Goal: Task Accomplishment & Management: Manage account settings

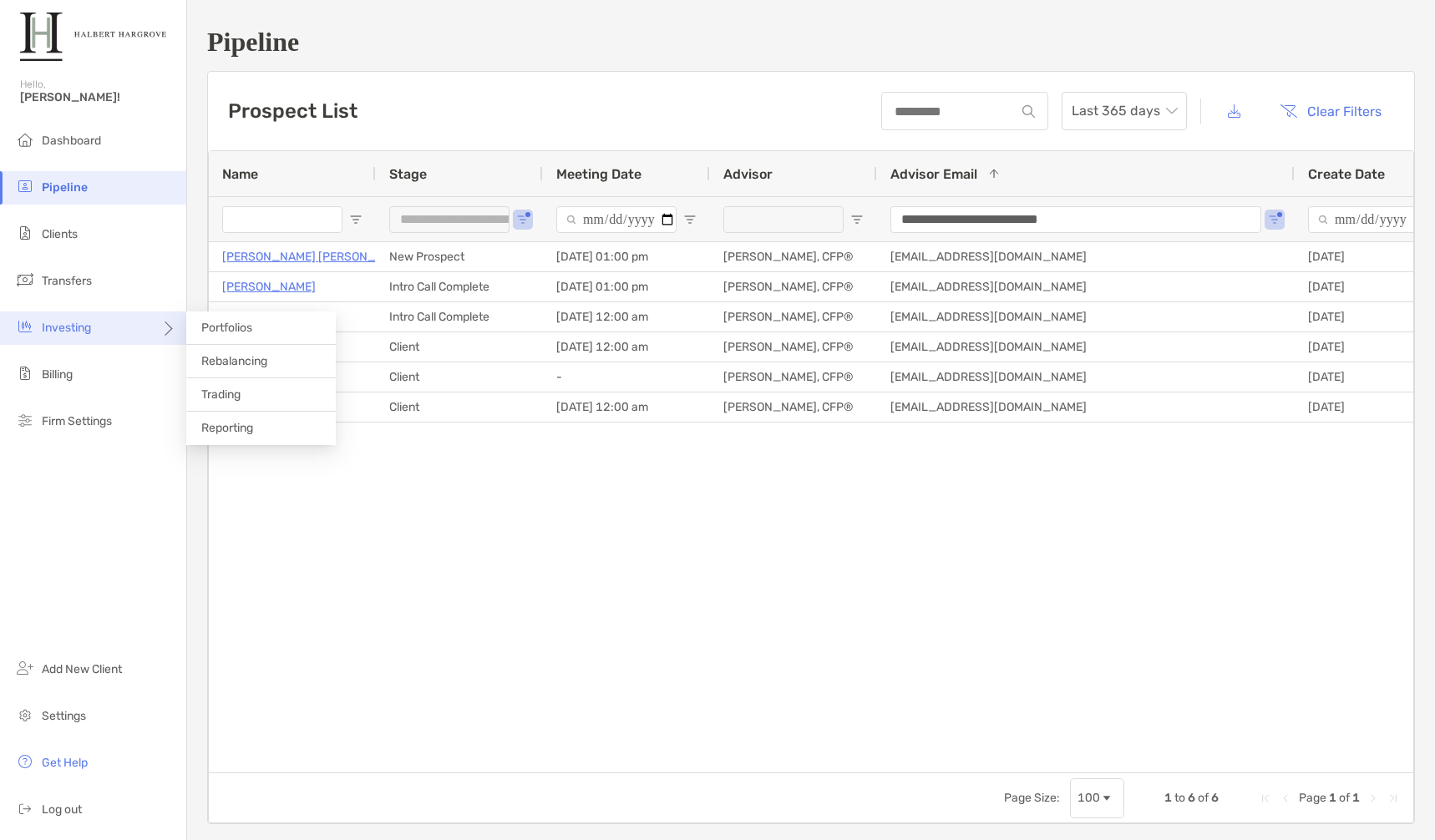
click at [54, 320] on span "Investing" at bounding box center [66, 327] width 49 height 14
click at [246, 334] on li "Portfolios" at bounding box center [260, 328] width 149 height 34
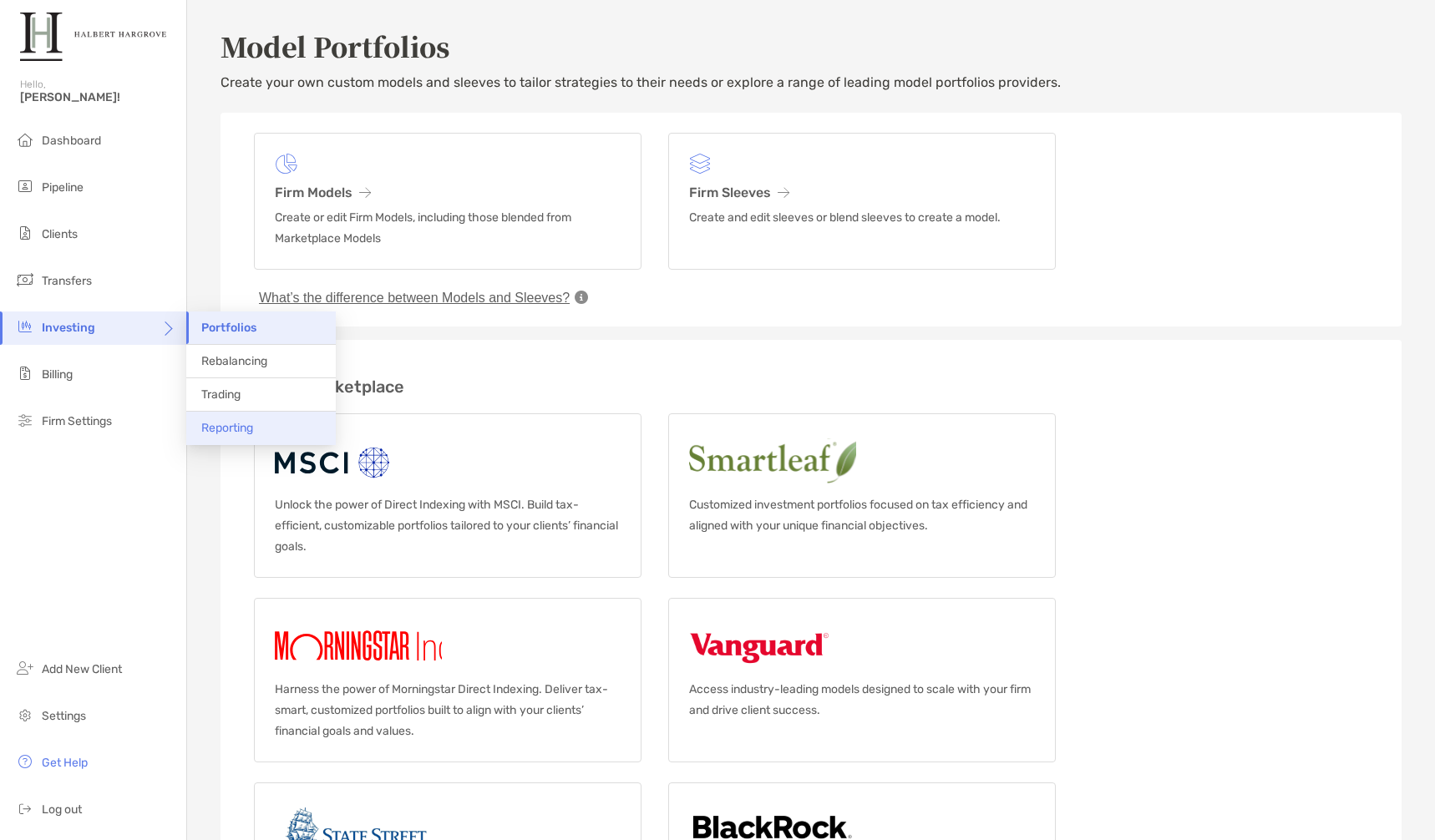
click at [229, 431] on span "Reporting" at bounding box center [227, 428] width 52 height 14
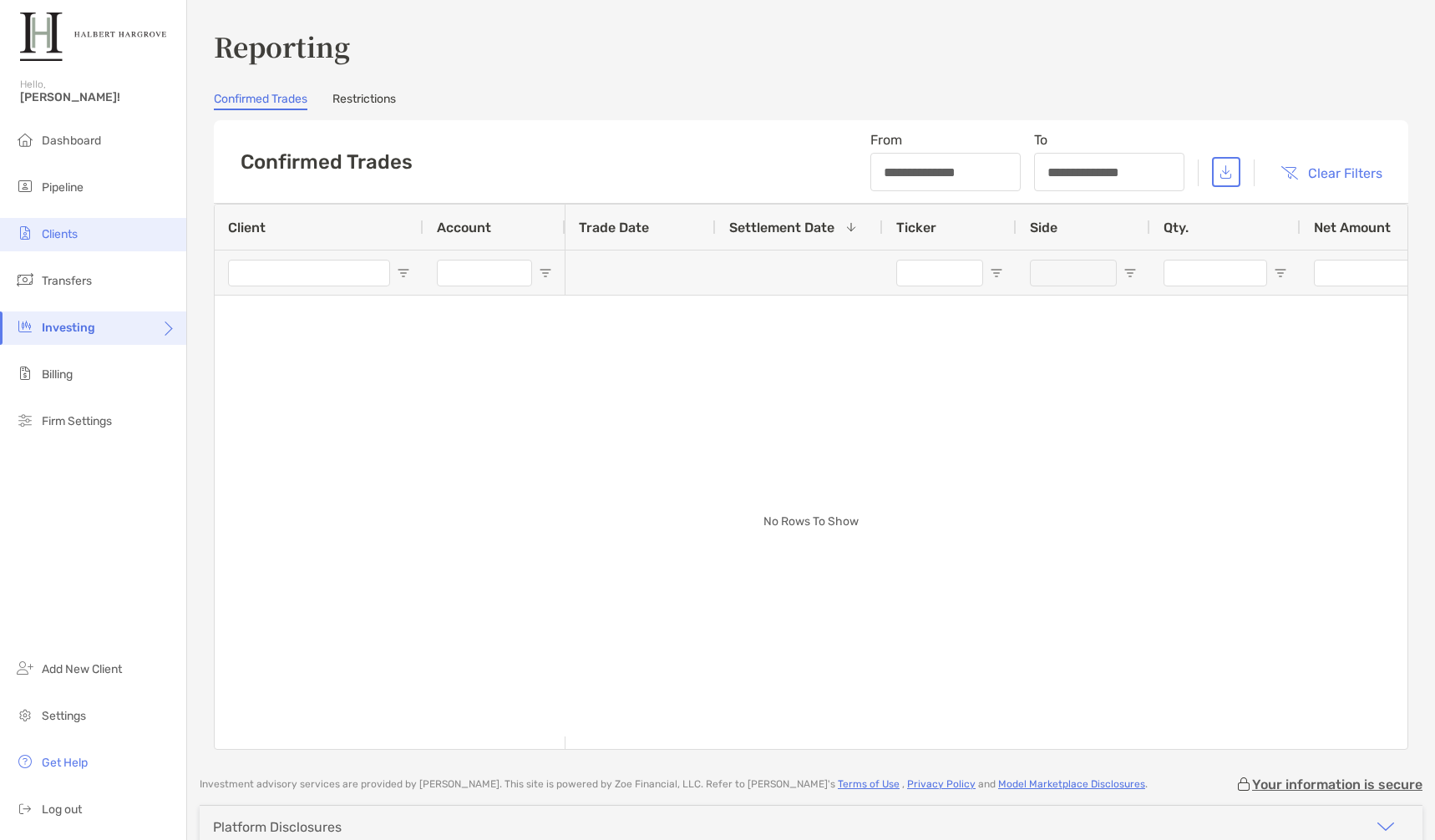
click at [68, 236] on span "Clients" at bounding box center [59, 234] width 36 height 14
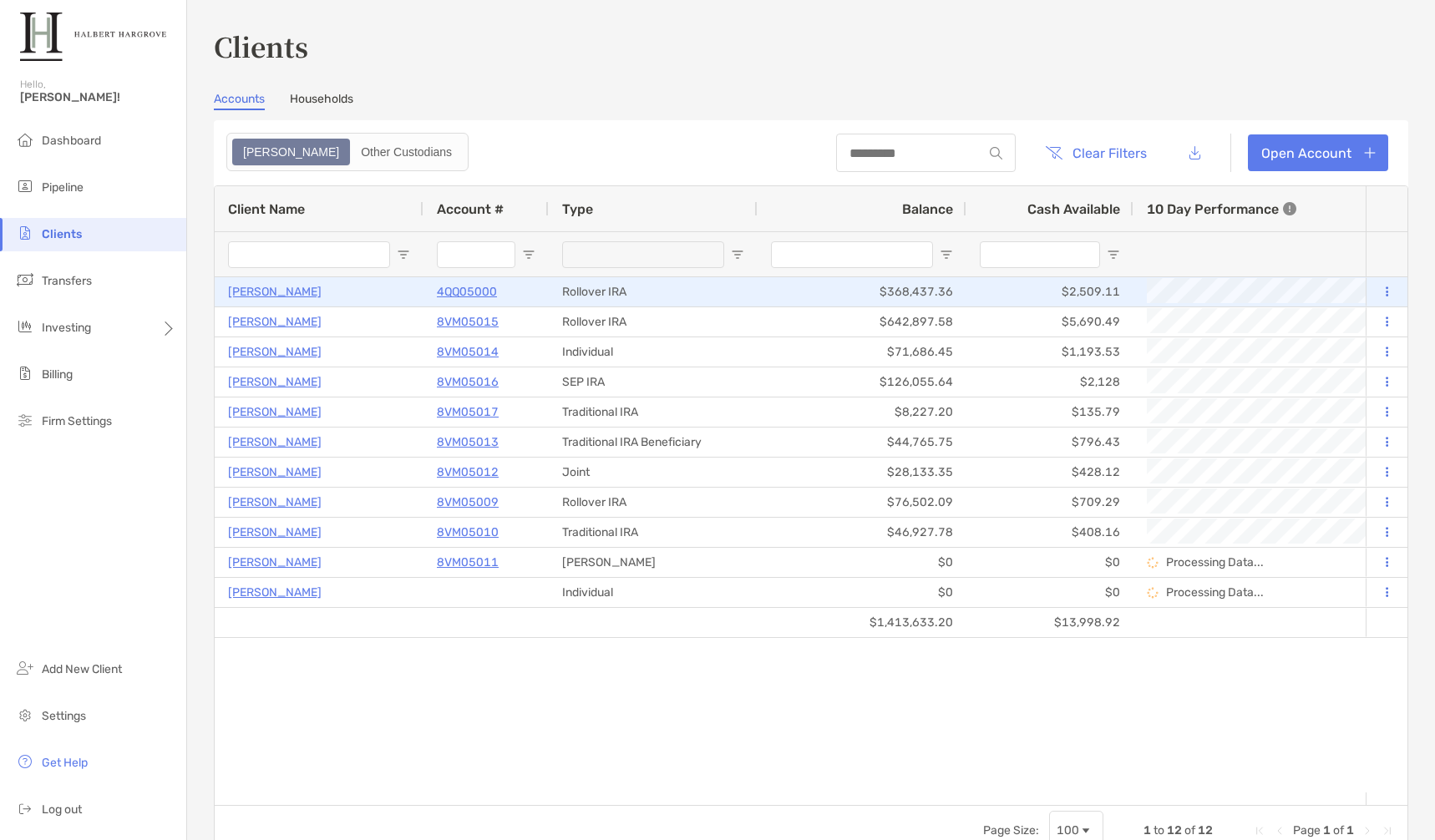
click at [271, 289] on p "[PERSON_NAME]" at bounding box center [274, 292] width 94 height 21
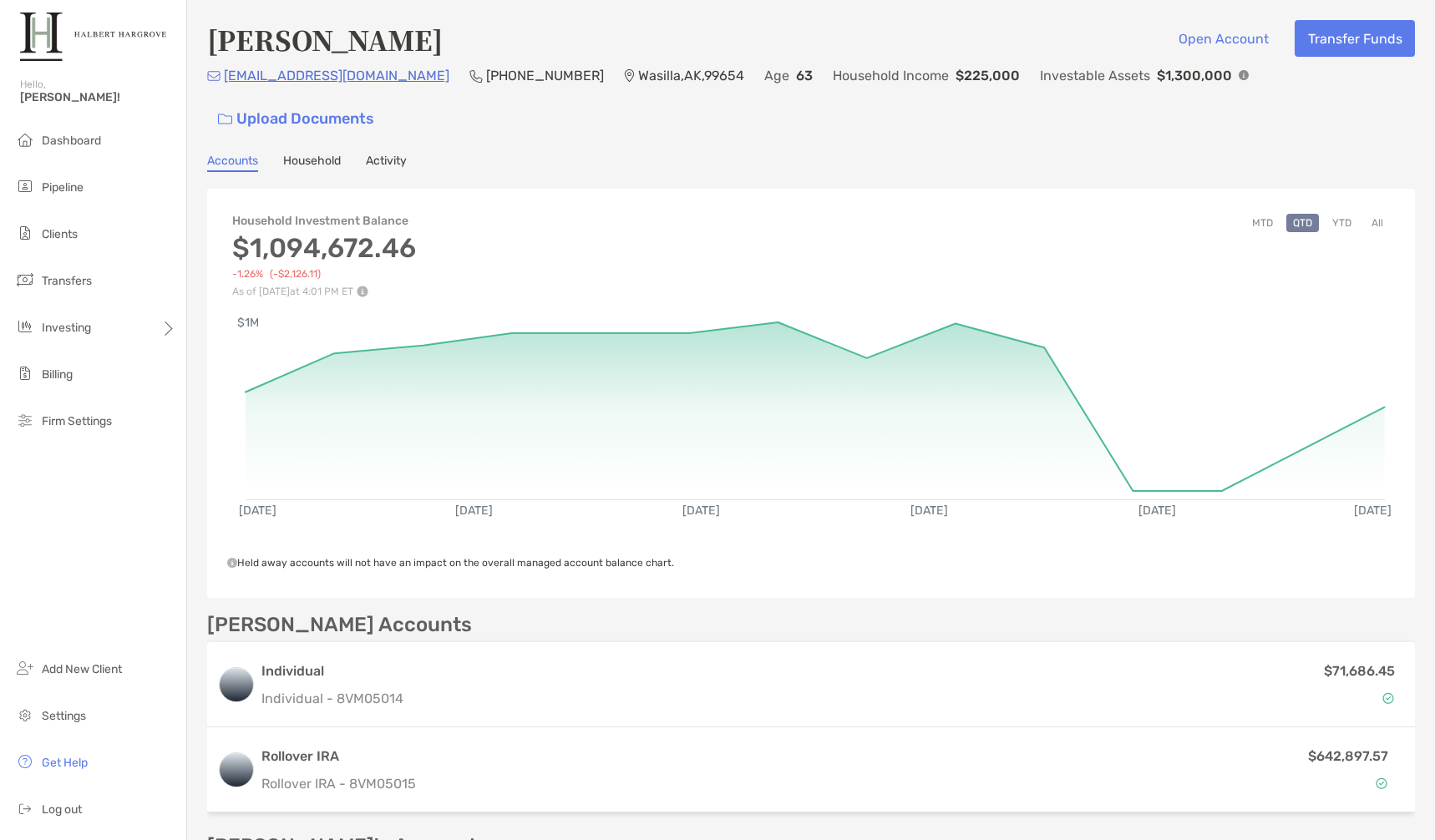
click at [1326, 214] on button "YTD" at bounding box center [1341, 222] width 33 height 19
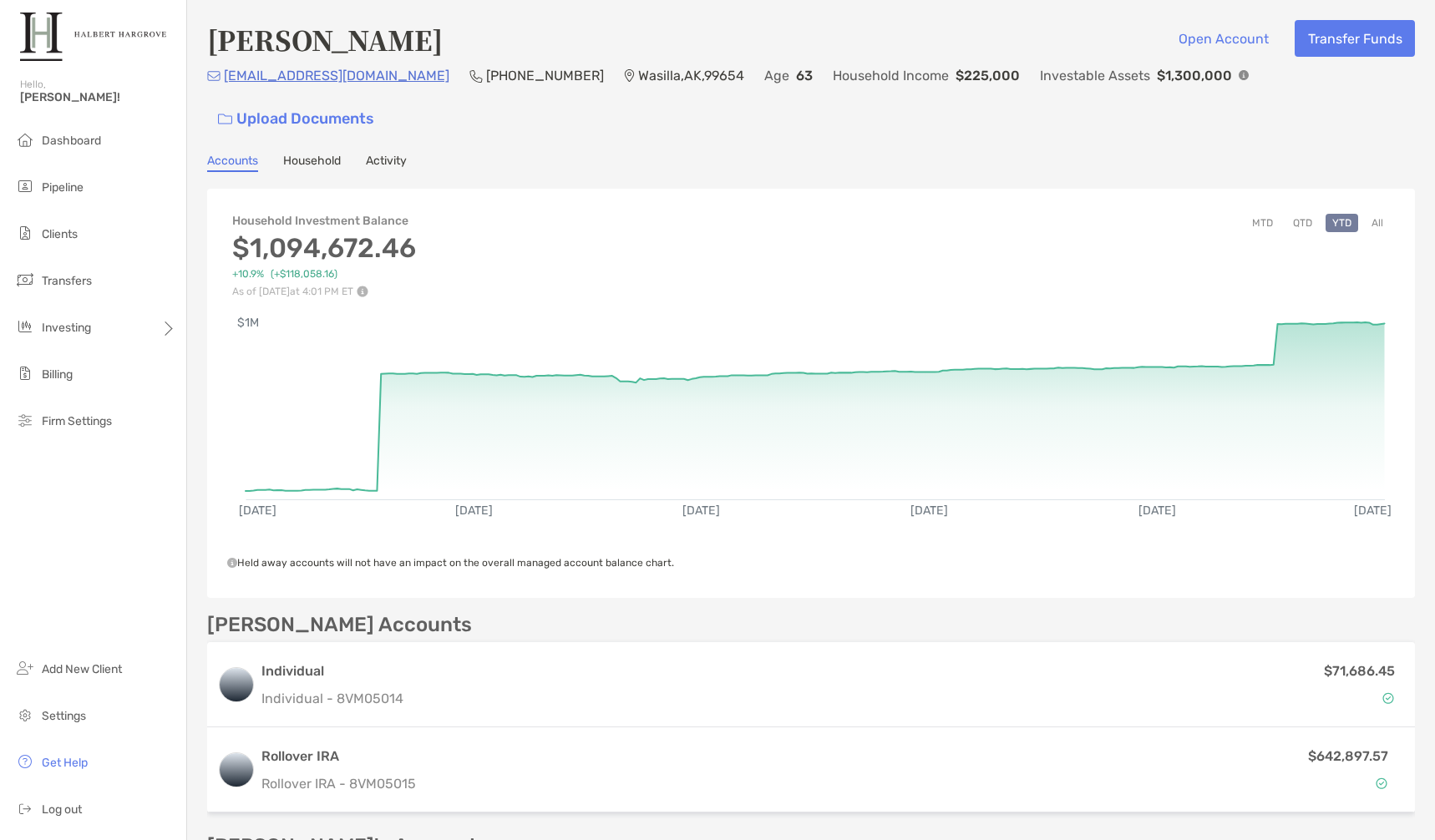
click at [127, 482] on div "Dashboard Pipeline Clients Transfers Investing Billing Firm Settings Add New Cl…" at bounding box center [93, 482] width 186 height 716
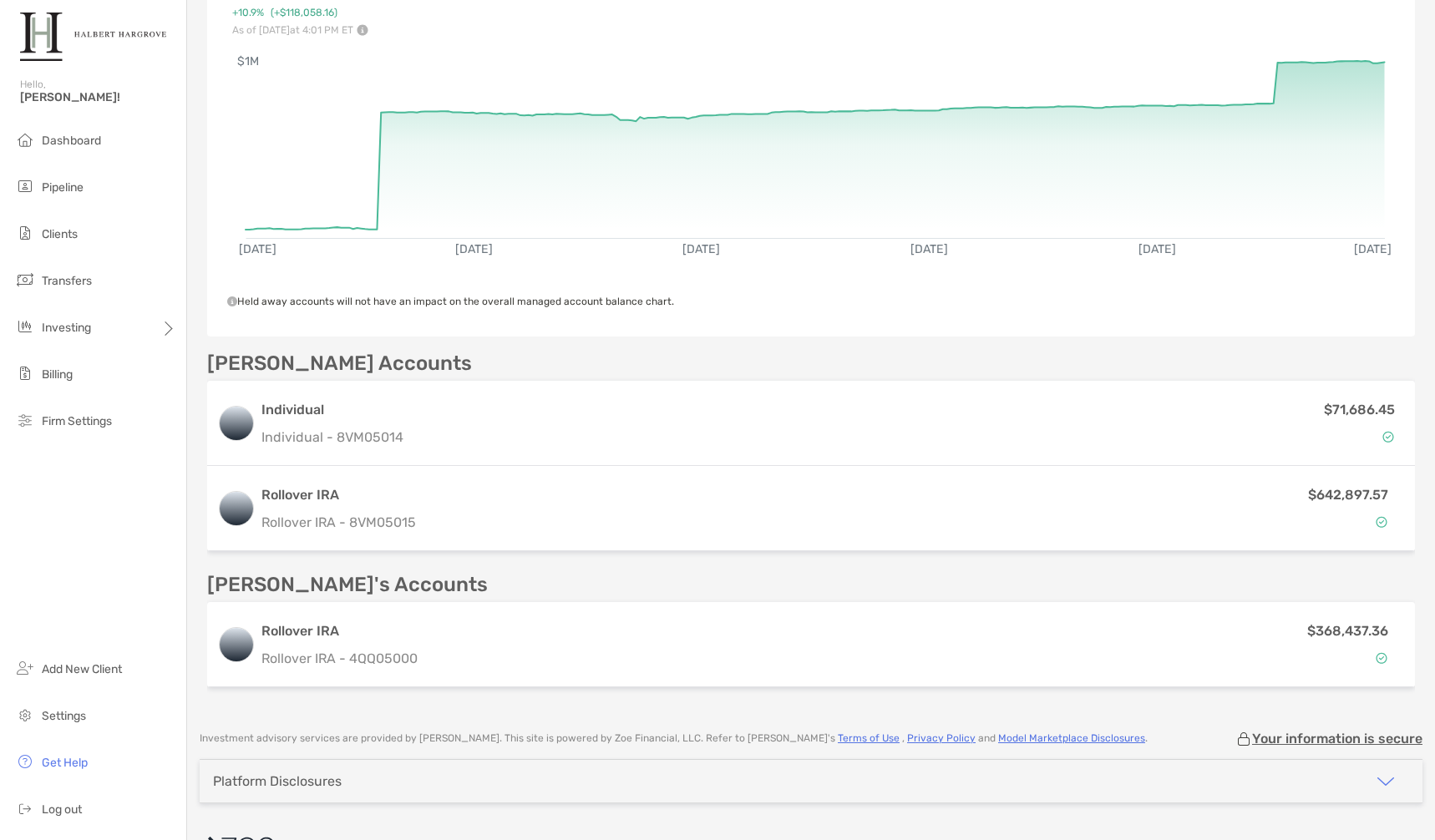
scroll to position [267, 0]
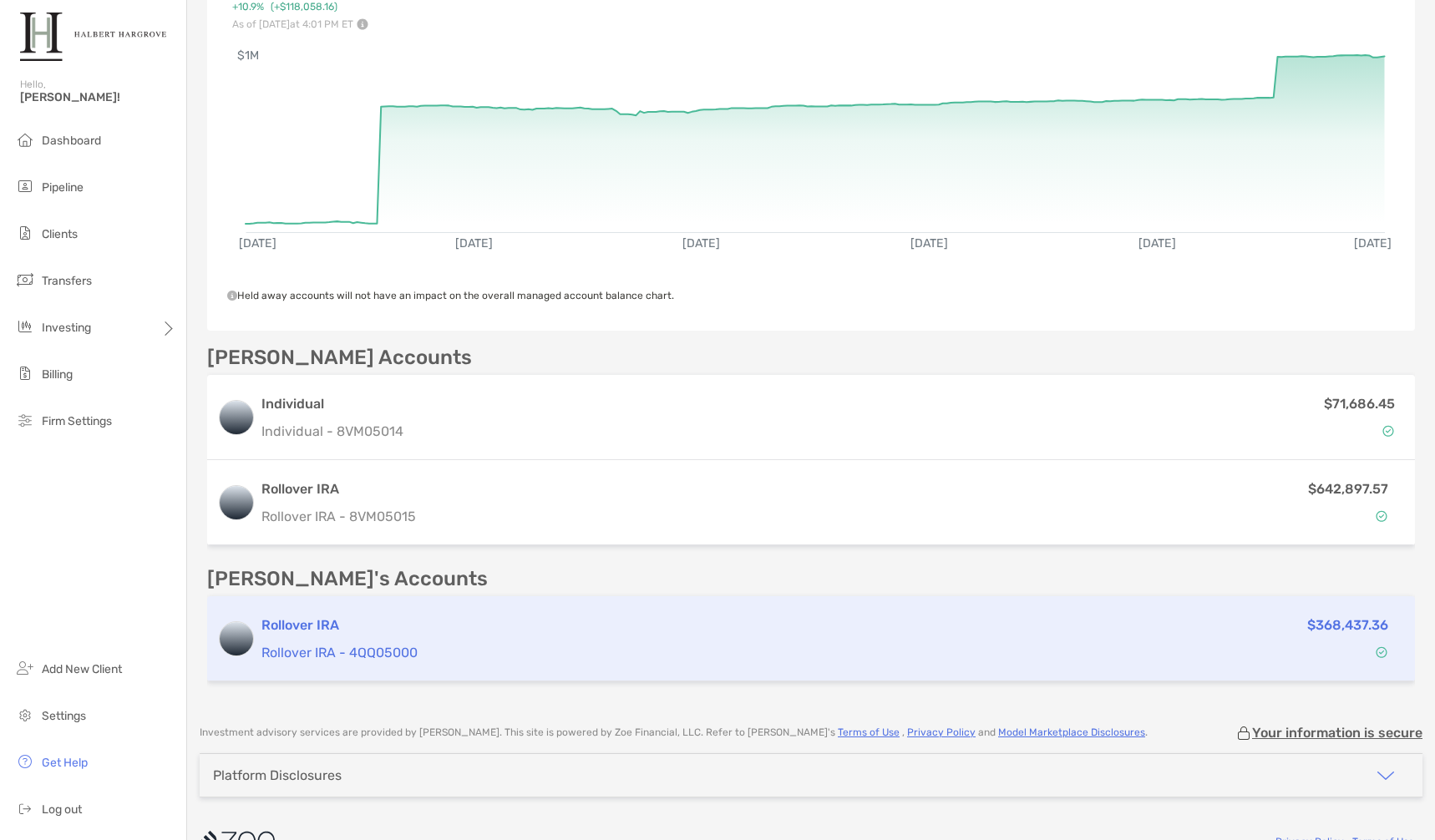
click at [382, 615] on h3 "Rollover IRA" at bounding box center [667, 625] width 813 height 20
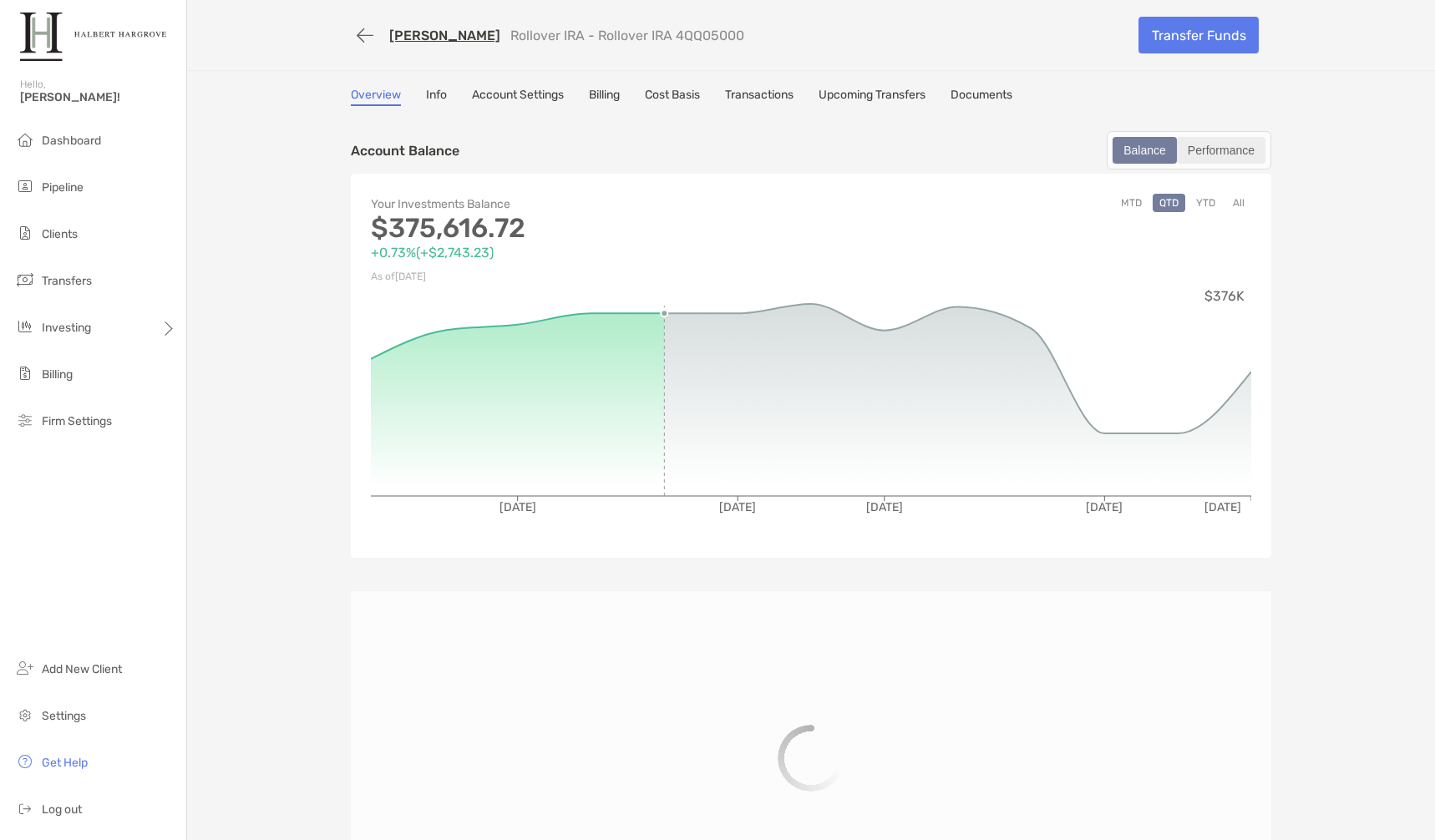
click at [1221, 154] on div "Performance" at bounding box center [1221, 150] width 86 height 23
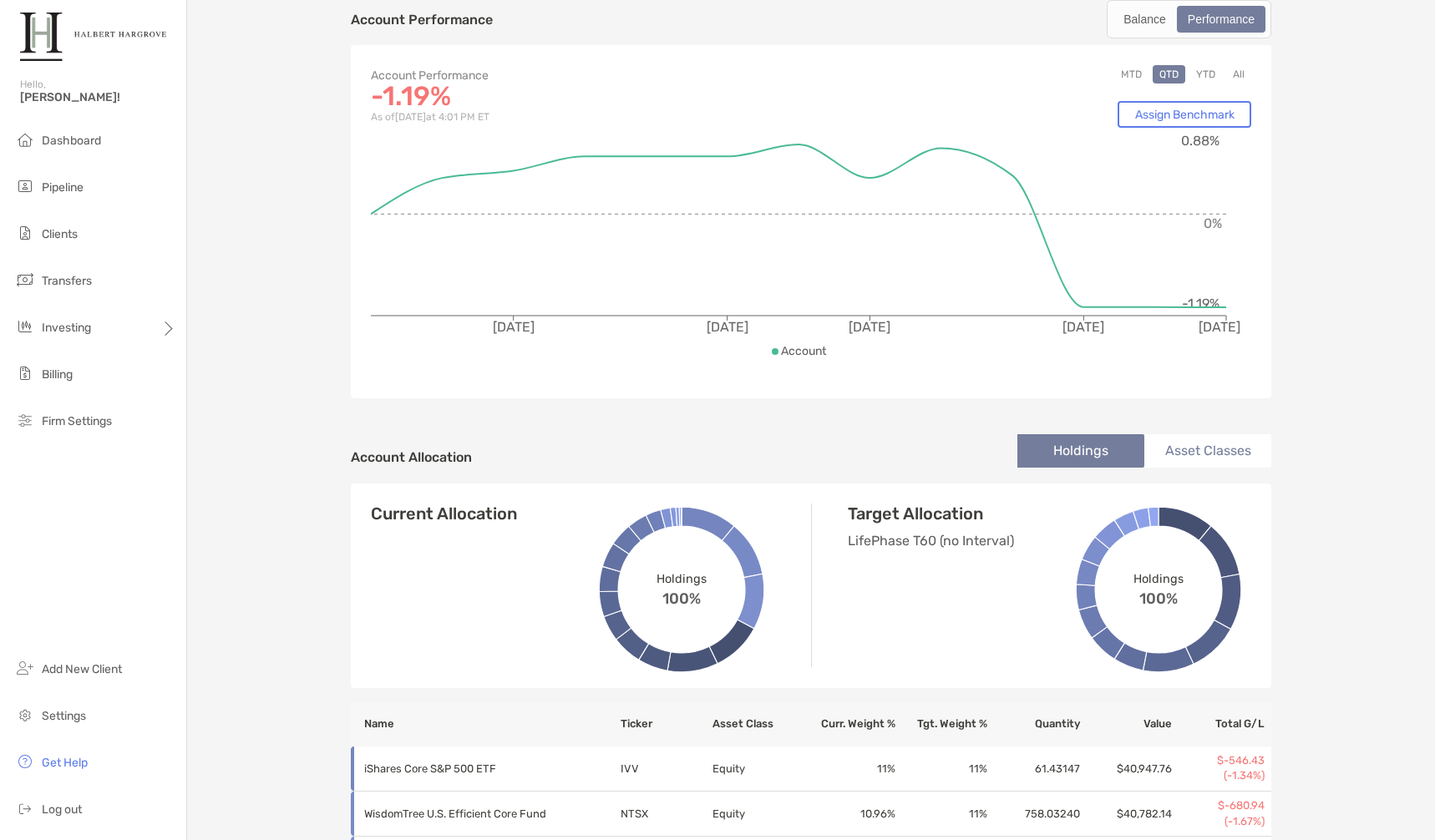
scroll to position [11, 0]
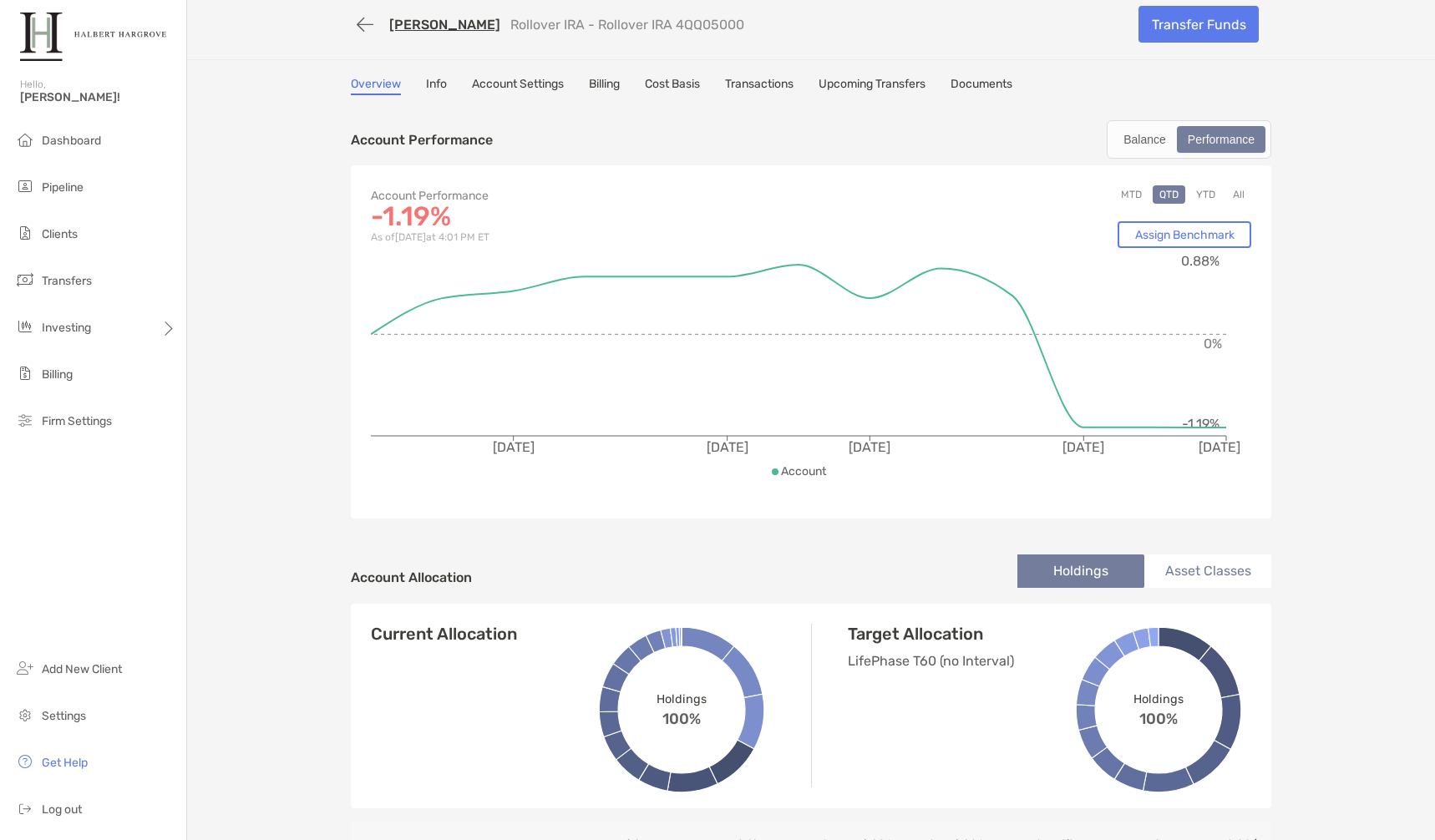
click at [857, 144] on div "Account Performance Balance Performance" at bounding box center [810, 139] width 920 height 39
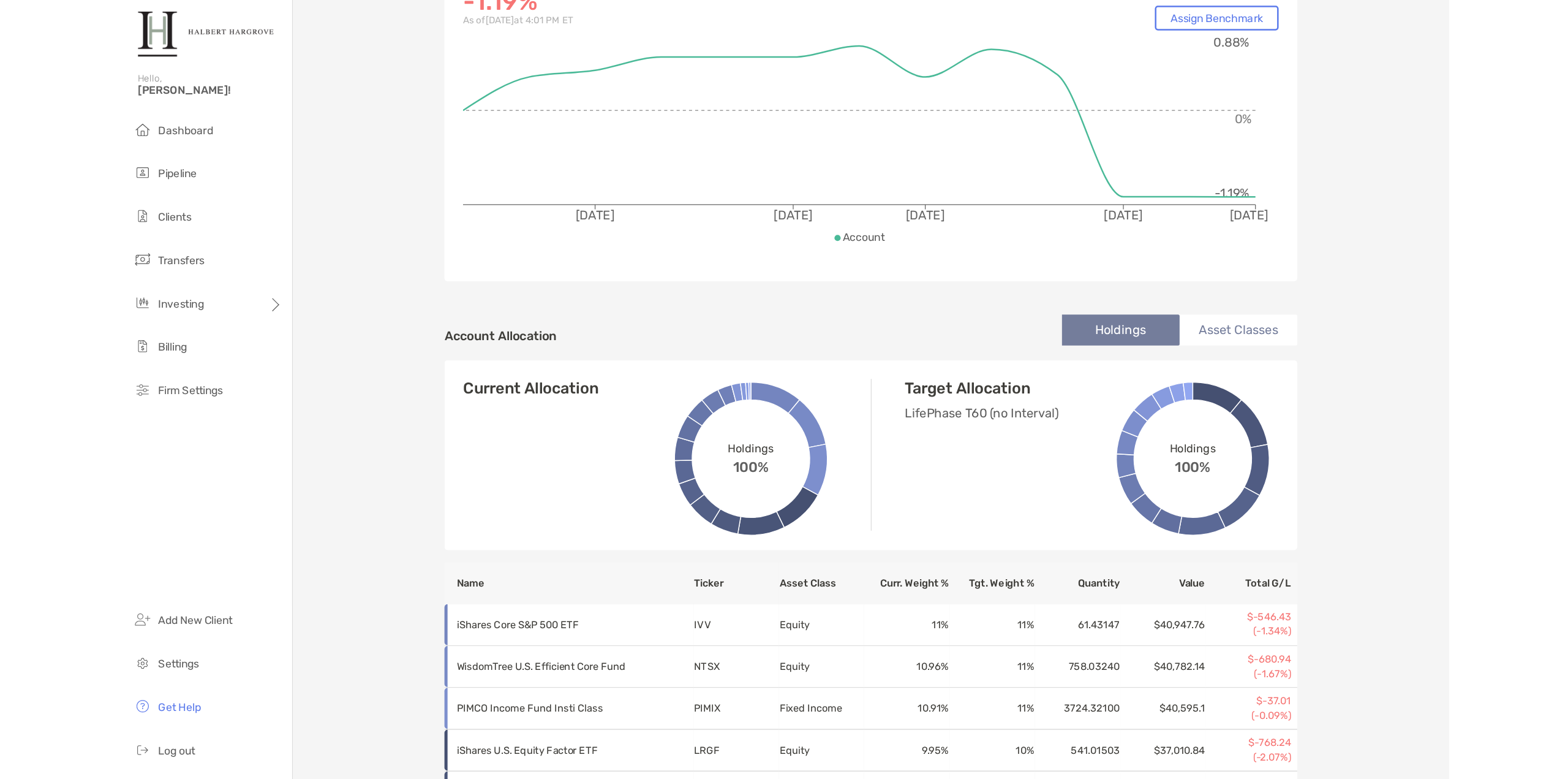
scroll to position [0, 0]
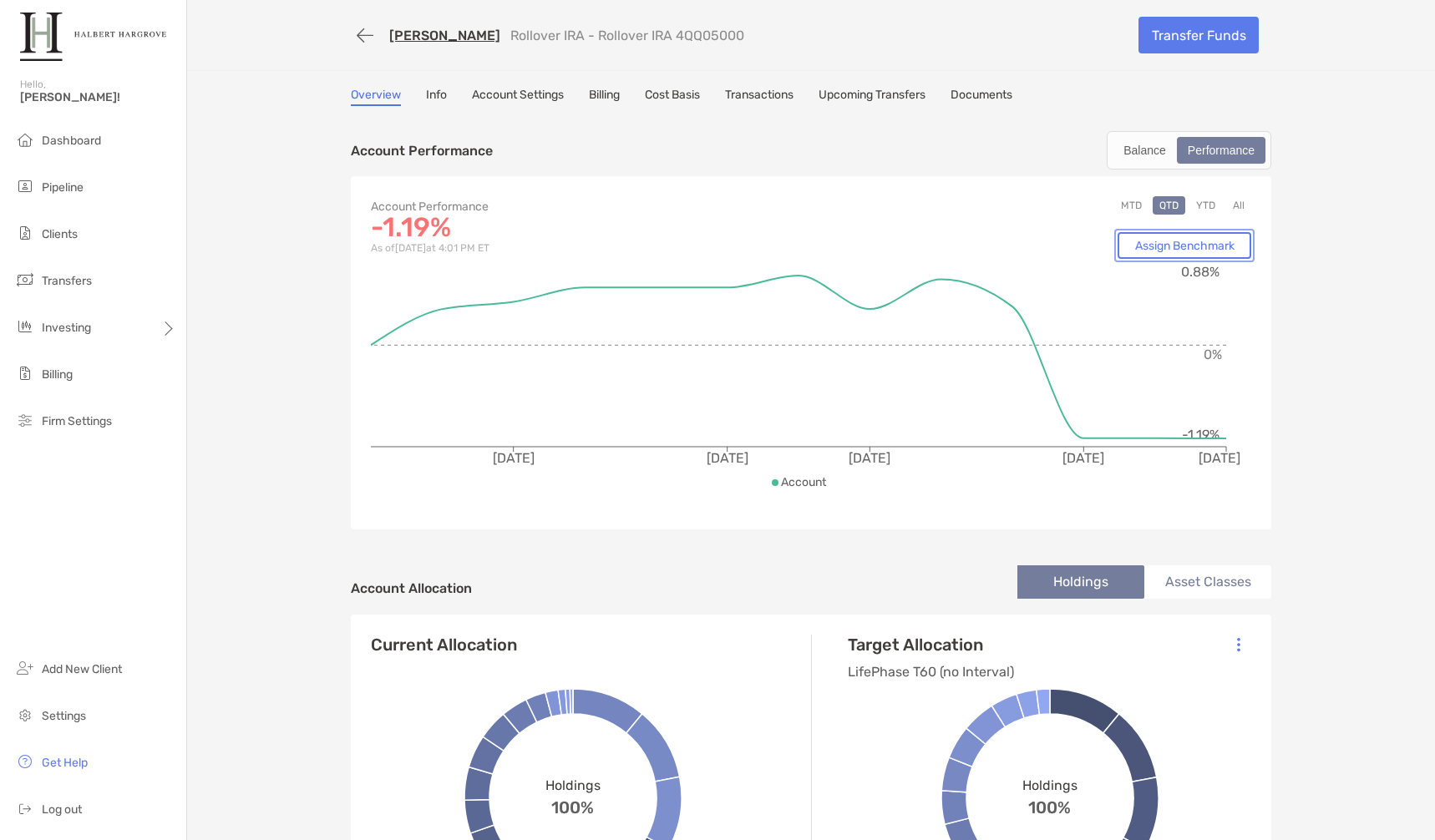
click at [1196, 244] on link "Assign Benchmark" at bounding box center [1183, 245] width 133 height 26
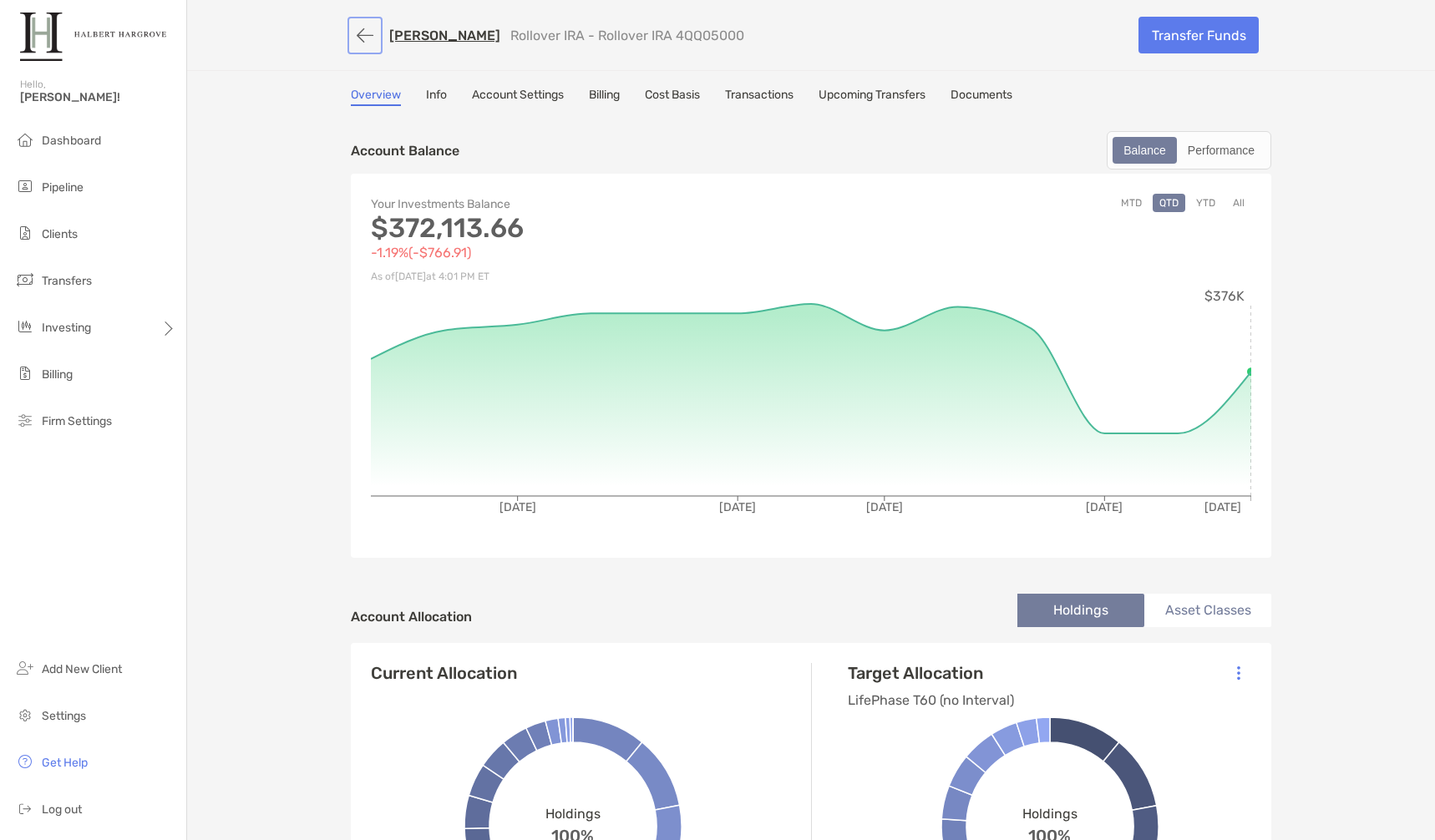
click at [355, 29] on button "button" at bounding box center [364, 35] width 28 height 31
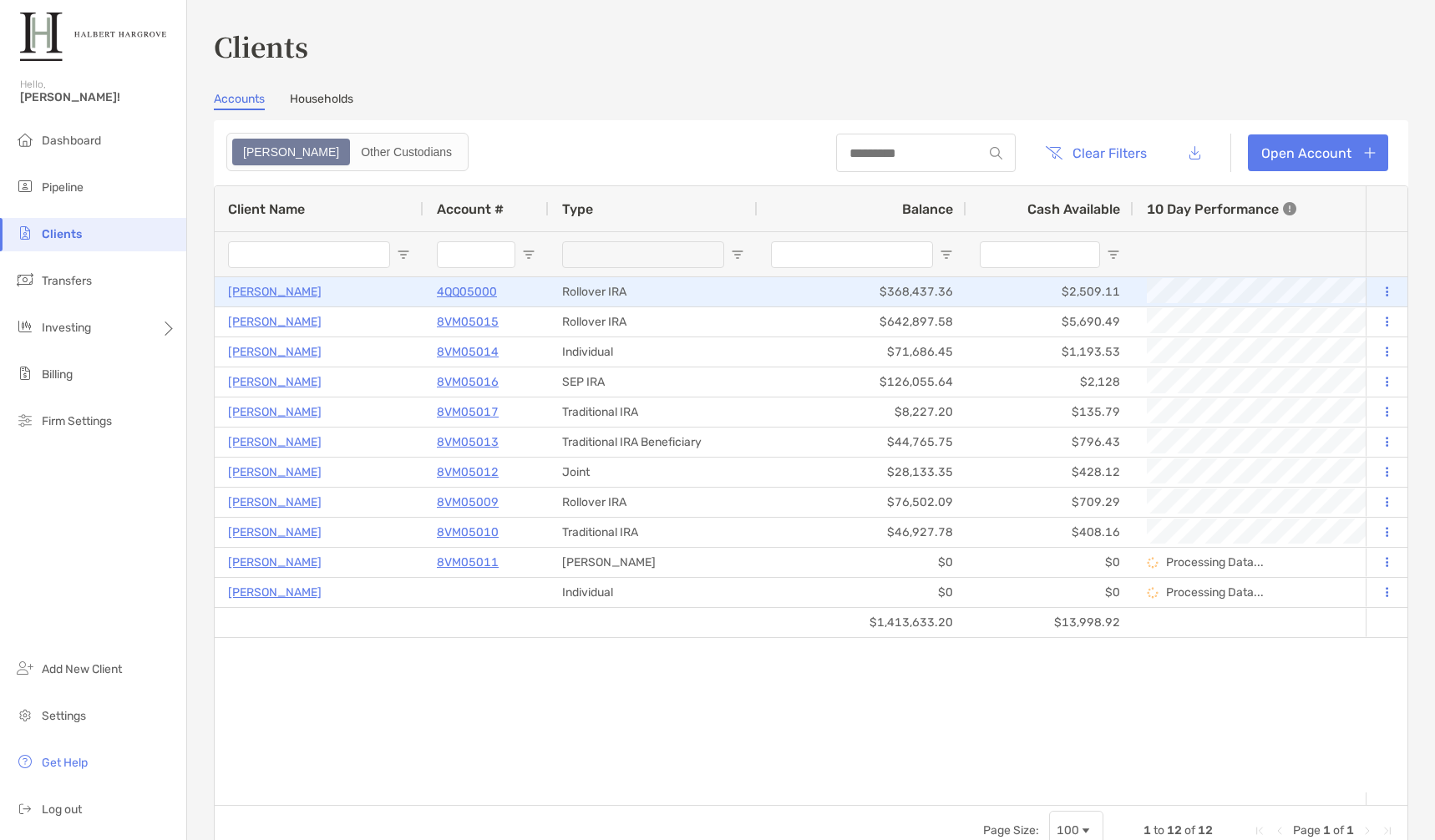
click at [1379, 294] on button at bounding box center [1386, 292] width 15 height 17
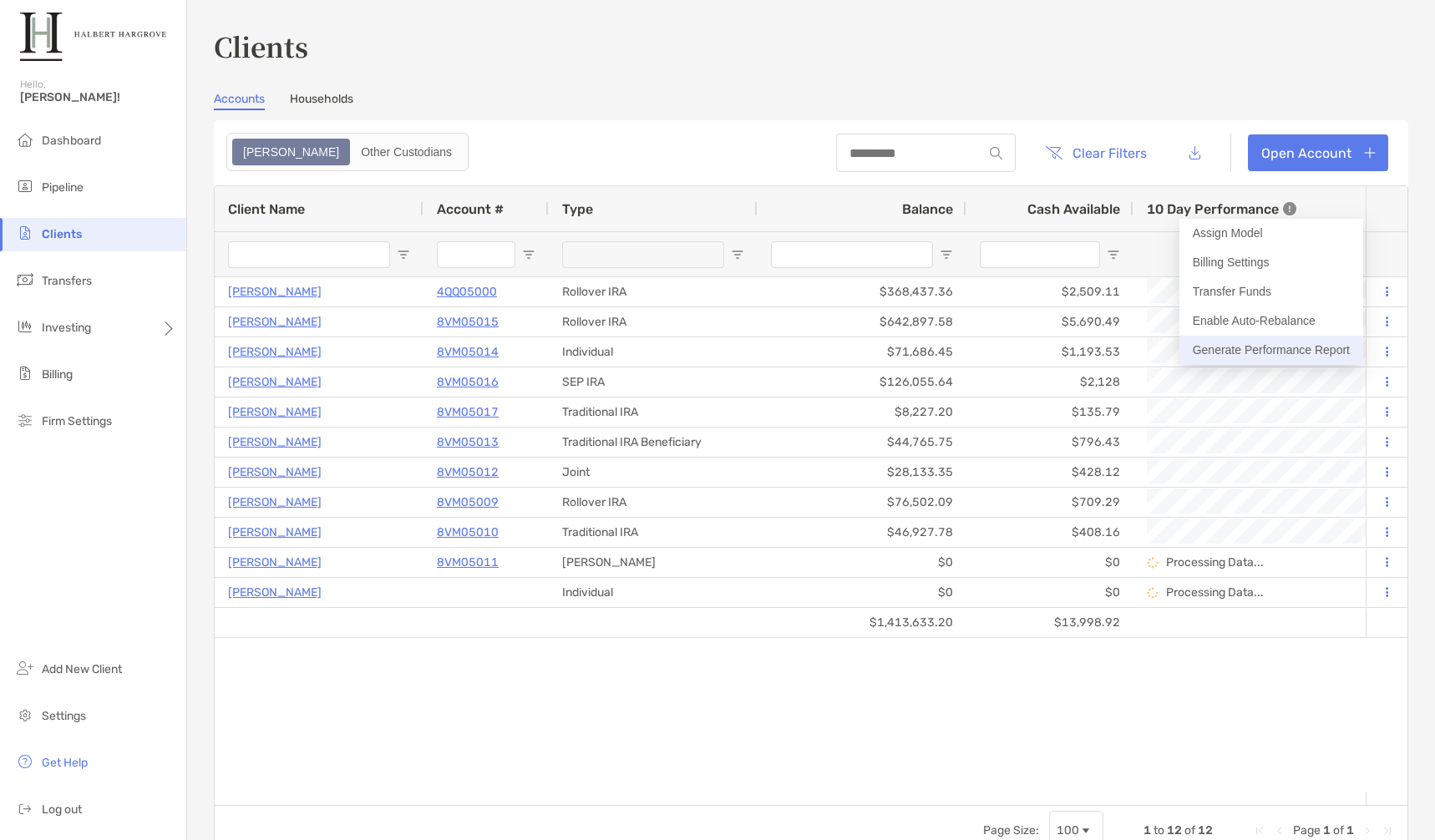
click at [1316, 349] on button "Generate Performance Report" at bounding box center [1271, 349] width 184 height 29
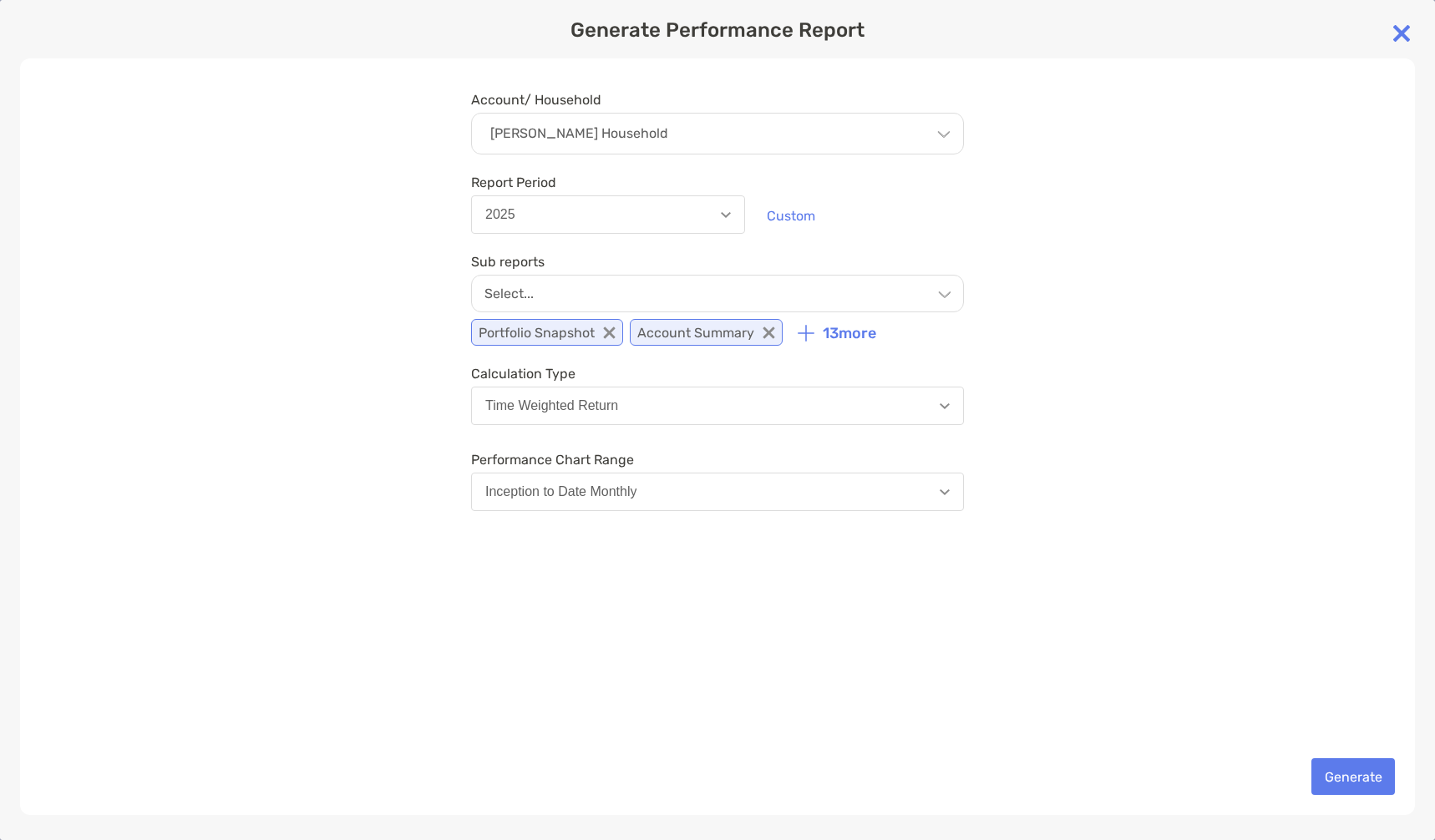
click at [761, 132] on div "[PERSON_NAME] Household" at bounding box center [718, 133] width 492 height 41
click at [1090, 146] on div "Account/ Household [PERSON_NAME] Household Household [PERSON_NAME] Household Ac…" at bounding box center [718, 436] width 1394 height 756
click at [731, 217] on button "2025" at bounding box center [608, 214] width 274 height 39
click at [961, 216] on div "Report Period 2025 2025 2024 2023 2022 2025 Q4 2025 Q3 2025 Q2 2025 Q1 [DATE] C…" at bounding box center [718, 204] width 492 height 72
click at [781, 291] on div "Select..." at bounding box center [718, 293] width 492 height 38
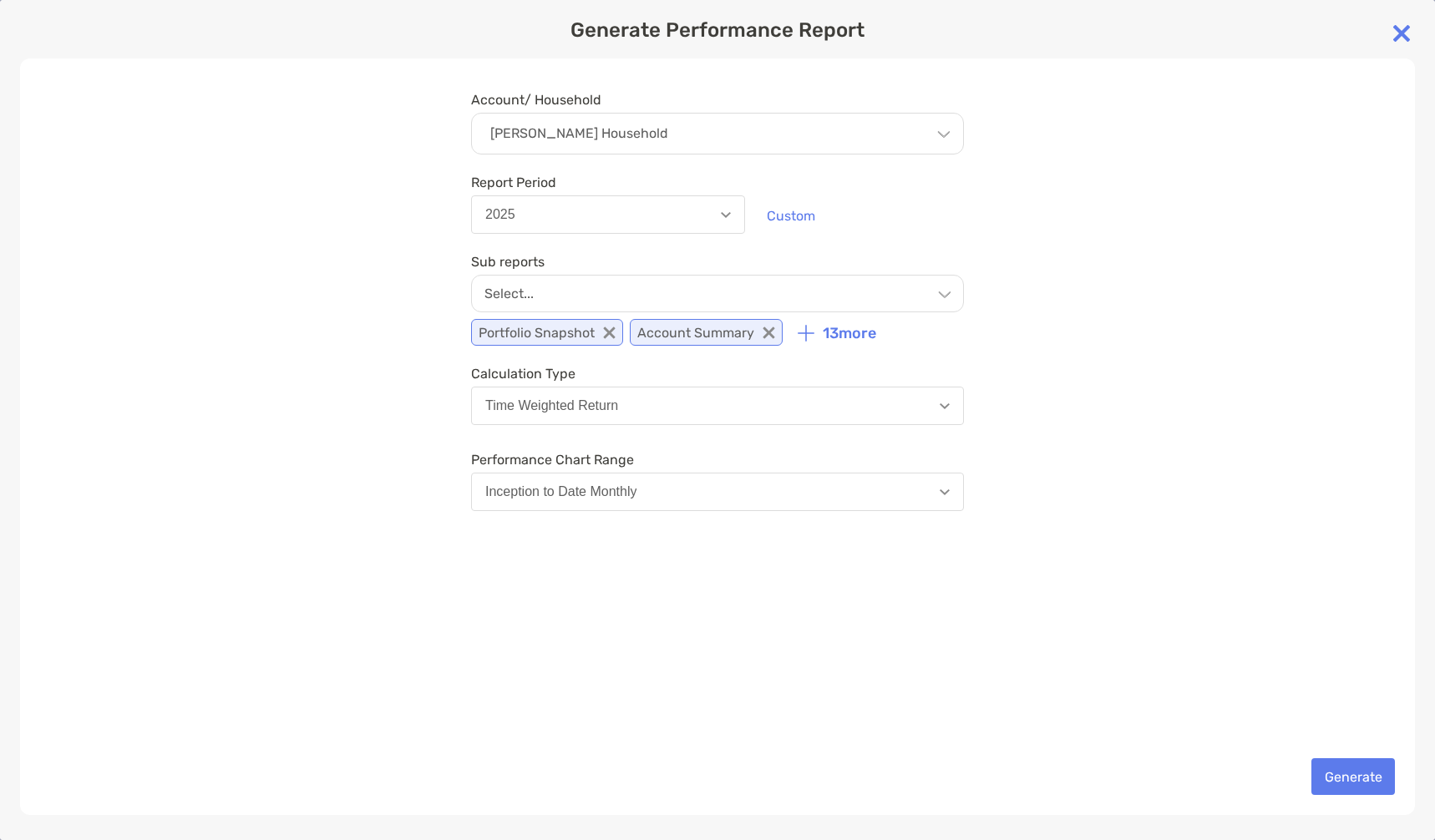
click at [1101, 301] on div "Account/ Household [PERSON_NAME] Household Household [PERSON_NAME] Household Ac…" at bounding box center [718, 436] width 1394 height 756
click at [1345, 779] on button "Generate" at bounding box center [1353, 776] width 84 height 37
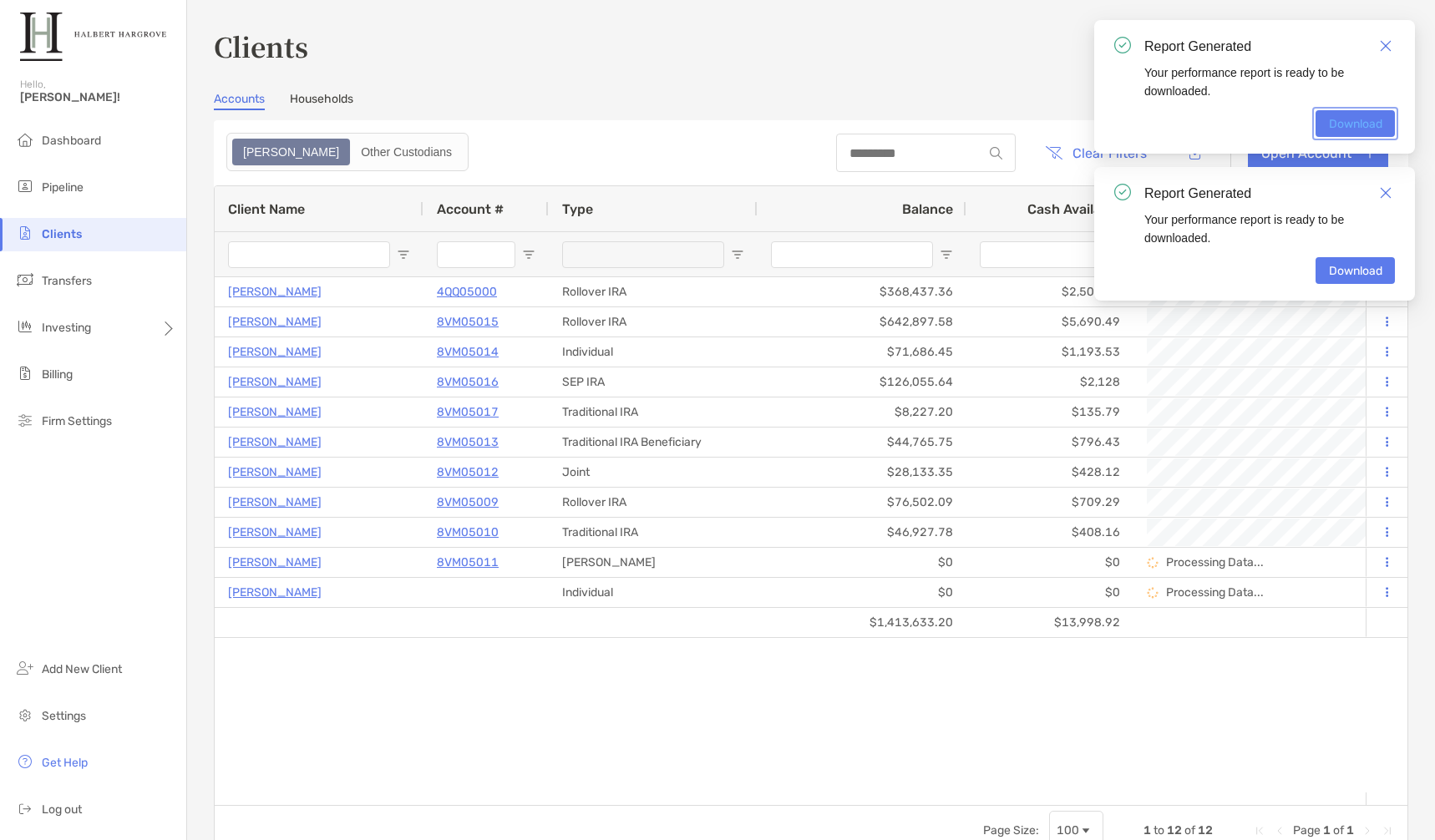
click at [1356, 122] on link "Download" at bounding box center [1355, 124] width 79 height 26
click at [1379, 43] on link "Close" at bounding box center [1385, 46] width 19 height 19
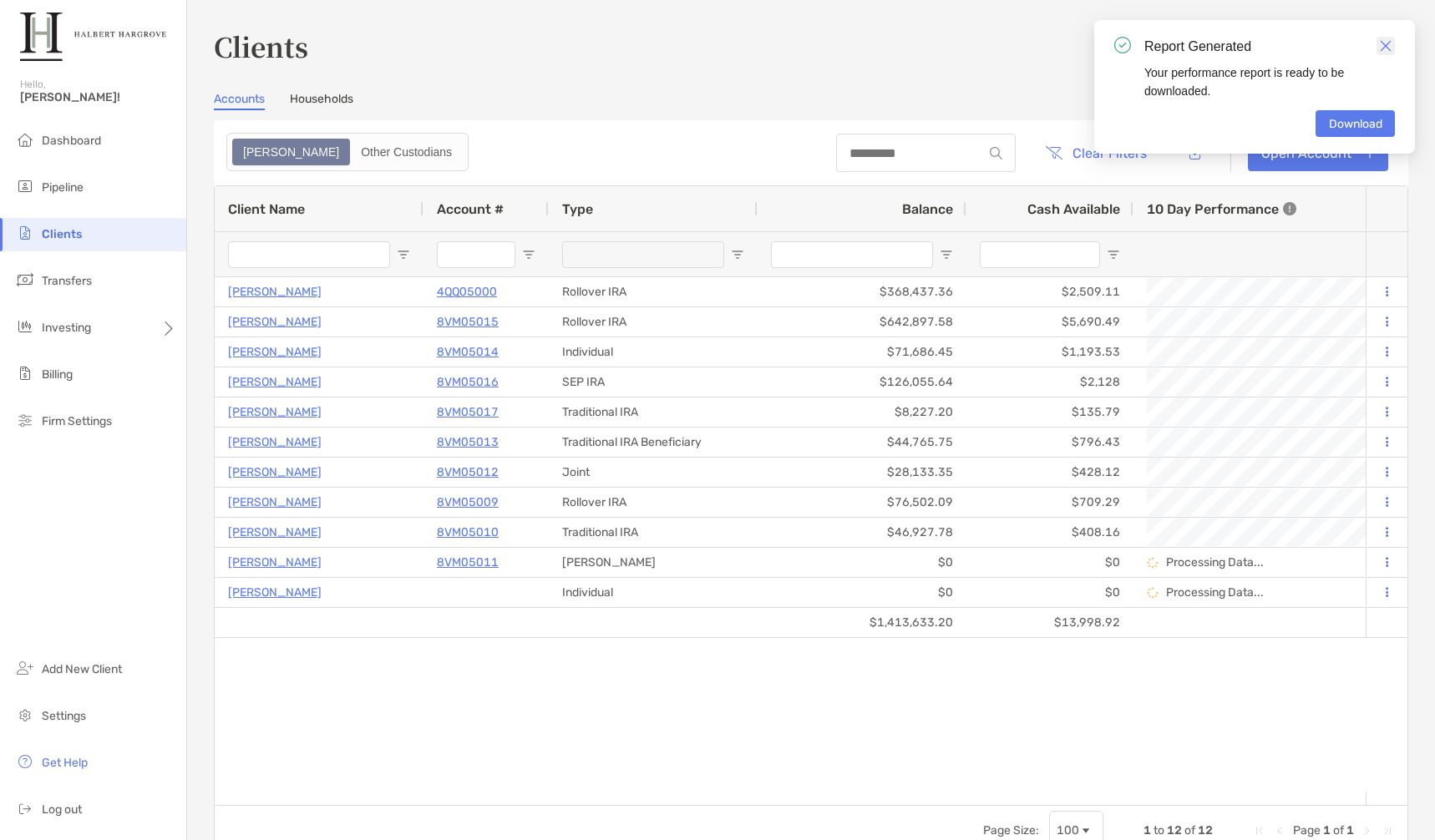
click at [1386, 46] on img "Close" at bounding box center [1385, 45] width 11 height 11
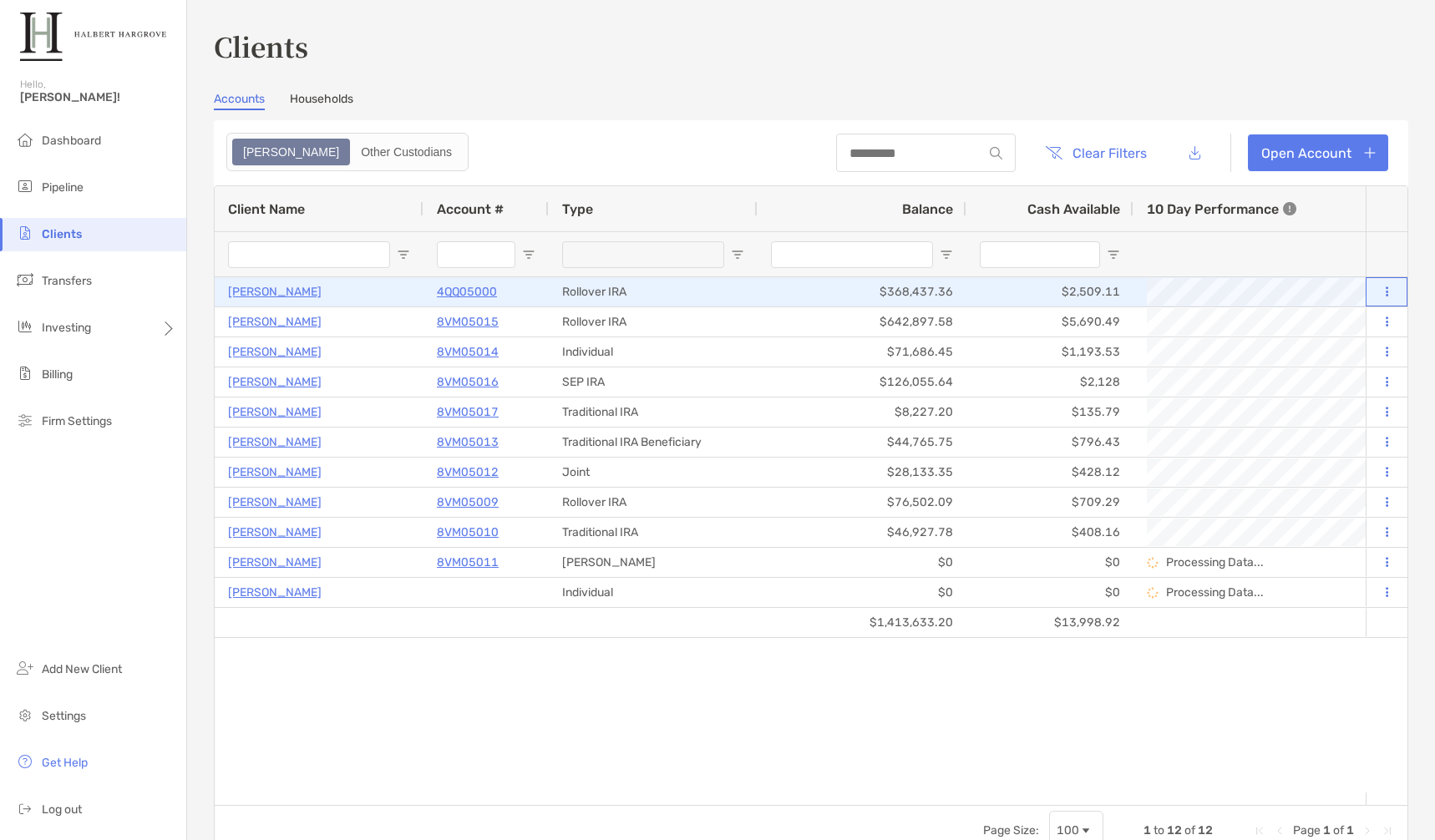
click at [1379, 296] on button at bounding box center [1386, 292] width 15 height 17
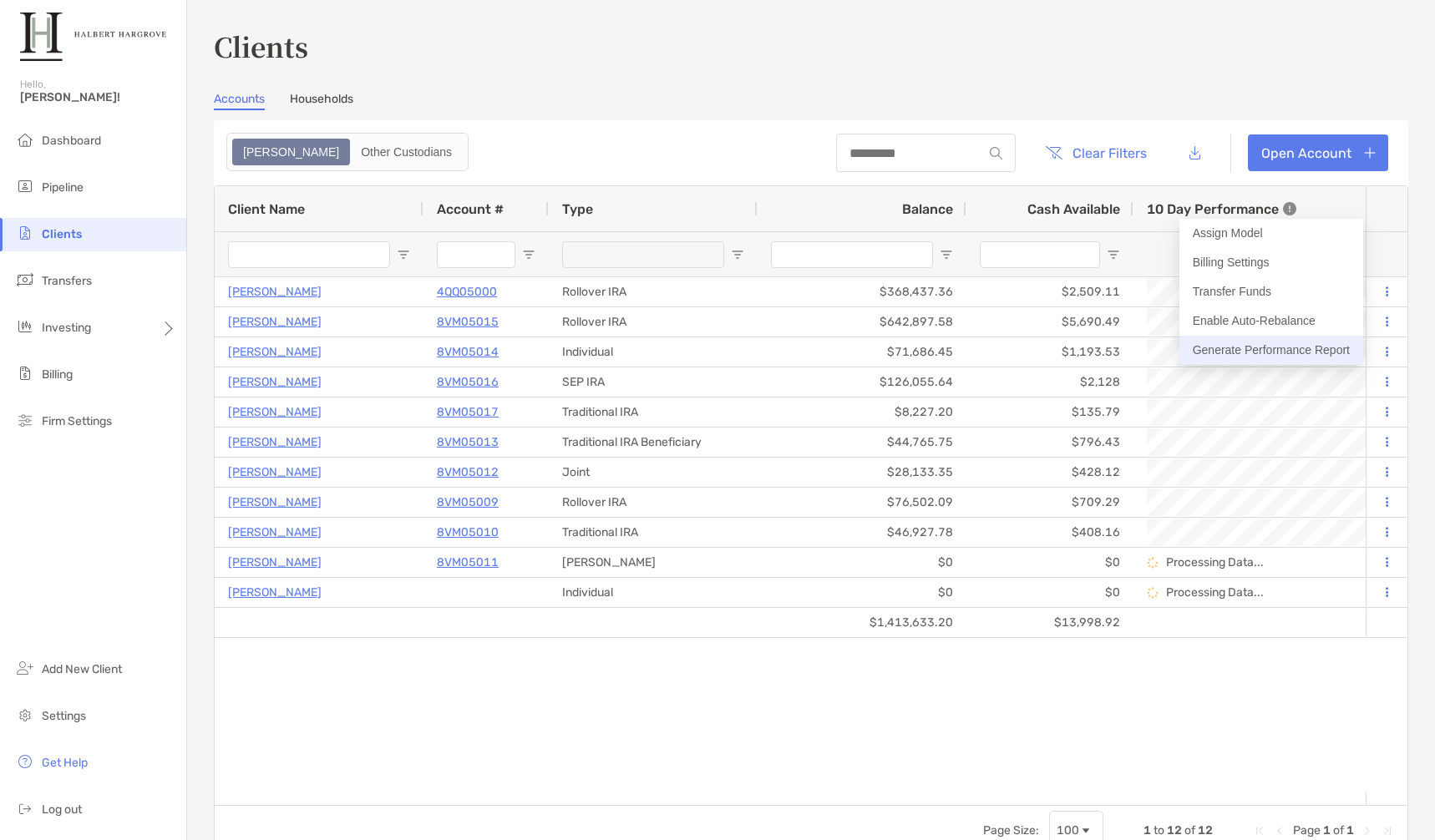
click at [1301, 345] on button "Generate Performance Report" at bounding box center [1271, 349] width 184 height 29
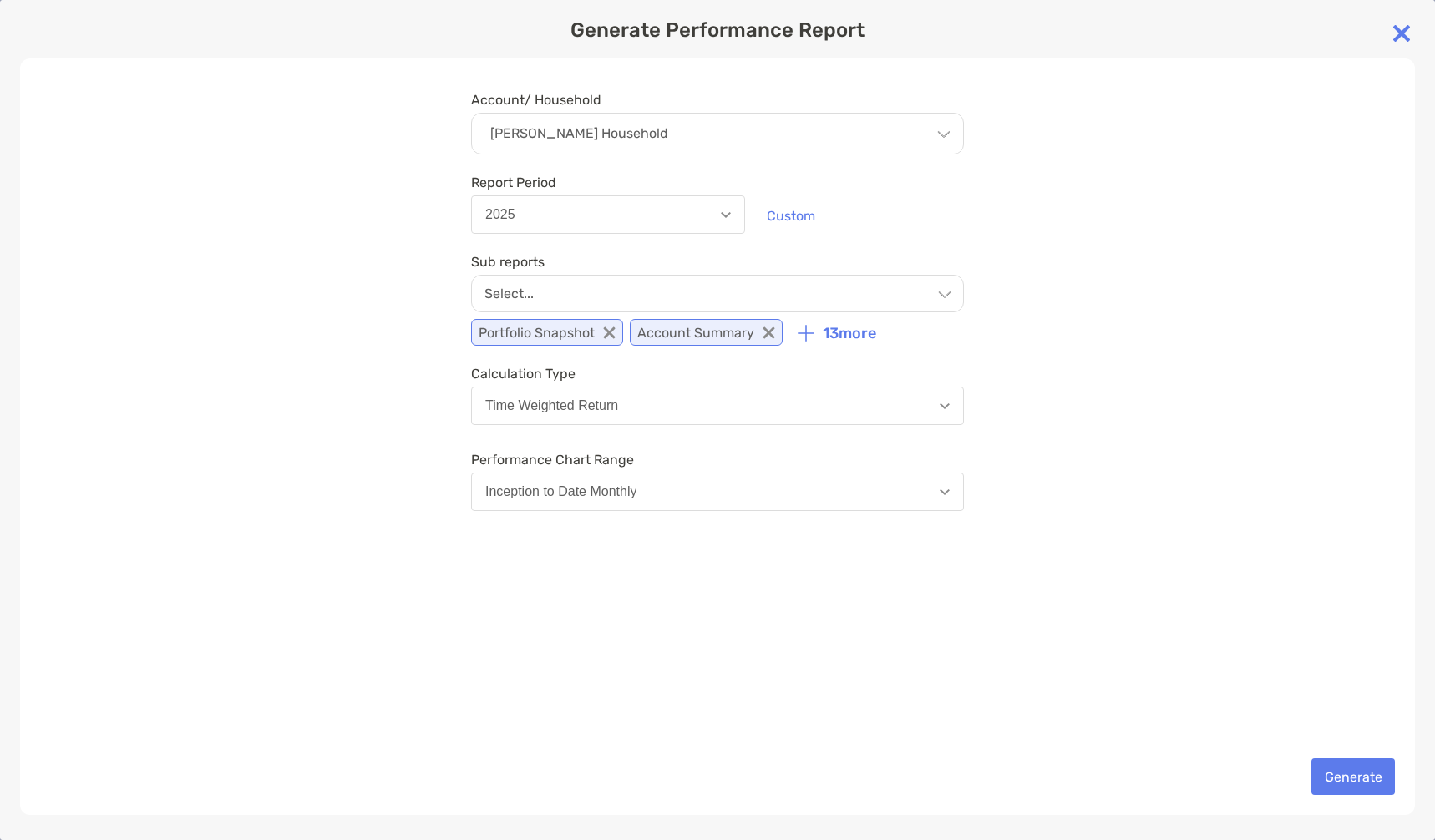
click at [855, 132] on div "[PERSON_NAME] Household" at bounding box center [718, 133] width 492 height 41
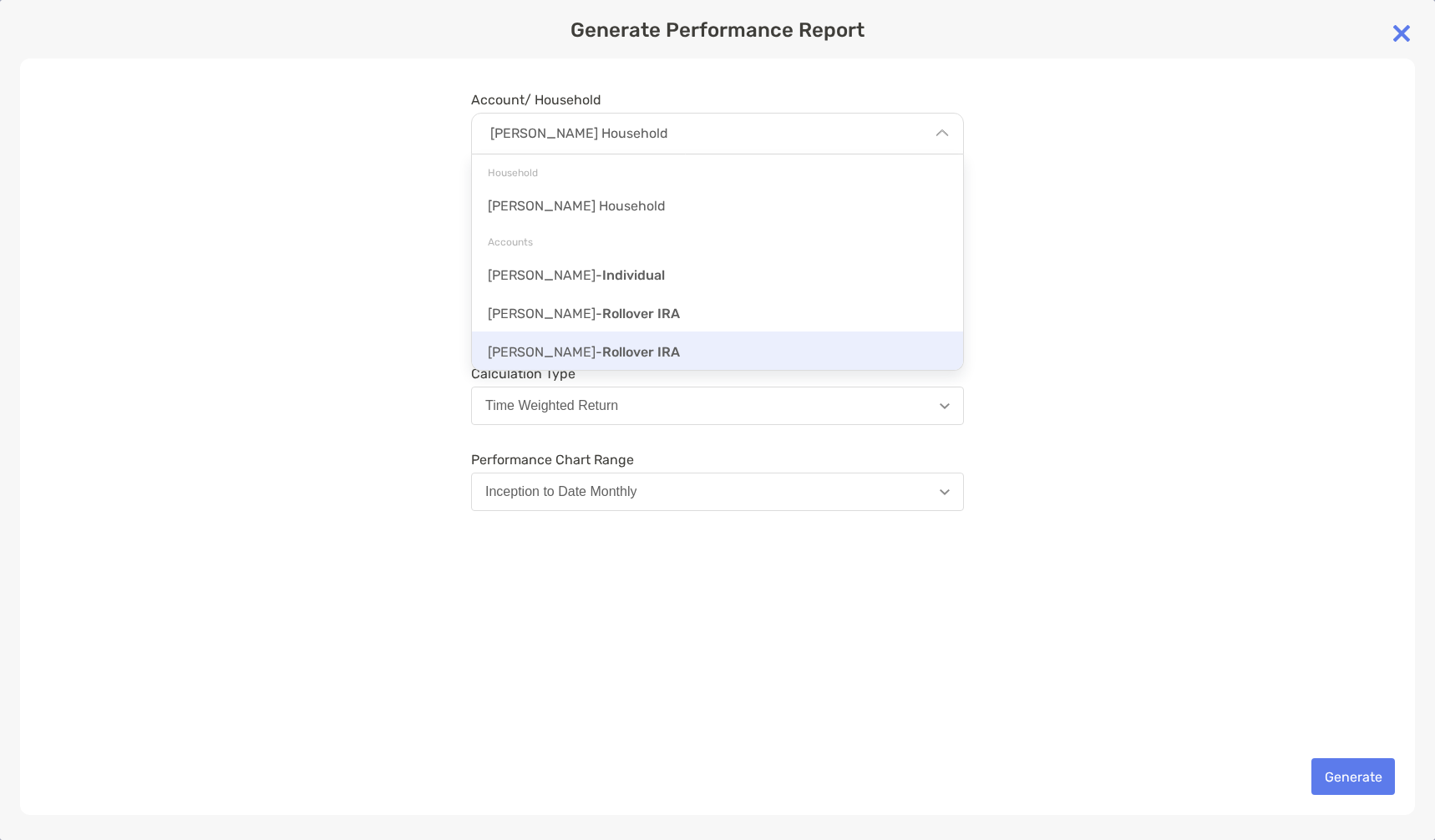
click at [628, 342] on div "[PERSON_NAME] - Rollover IRA" at bounding box center [718, 351] width 491 height 39
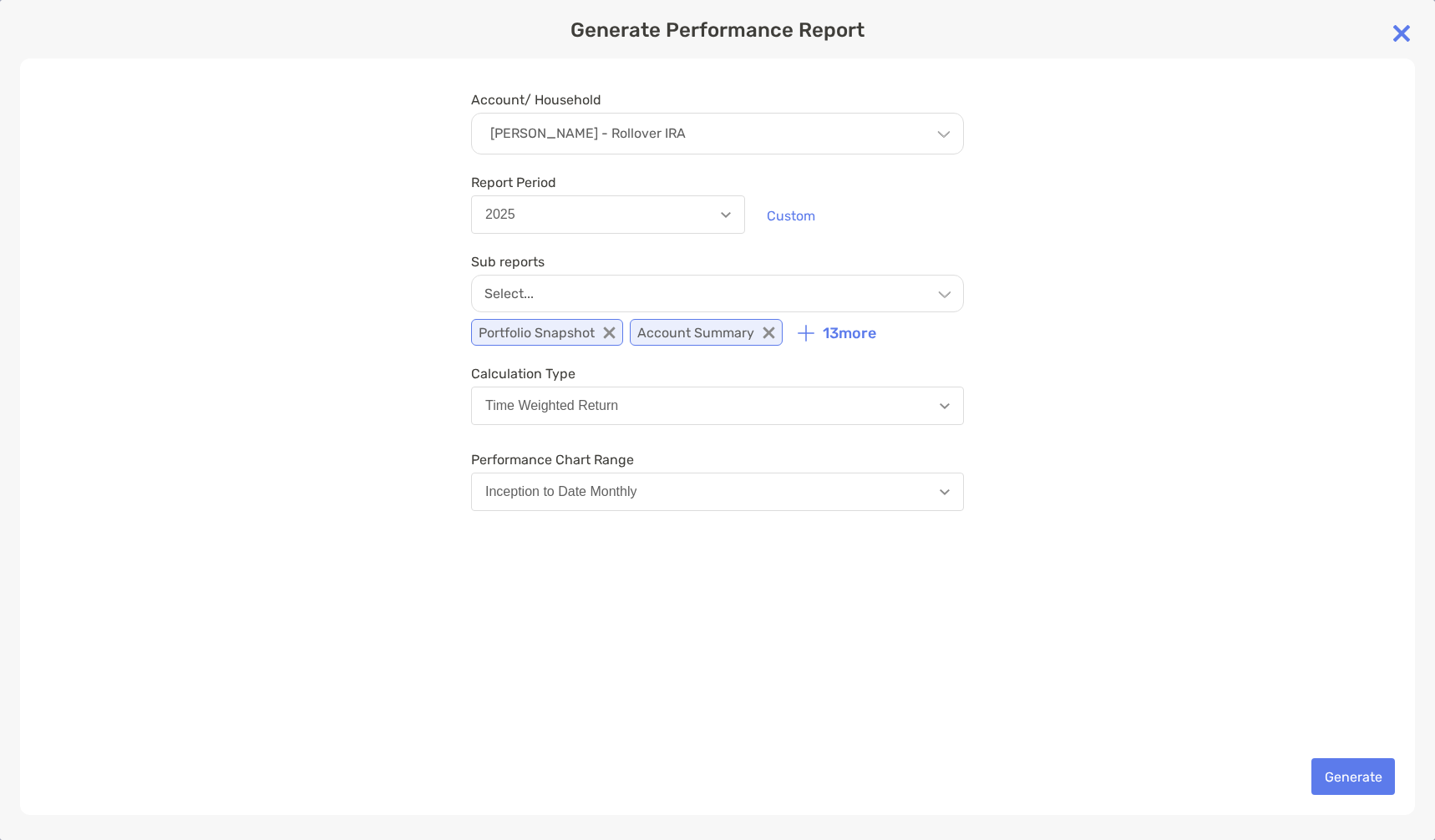
click at [951, 296] on div "Select..." at bounding box center [718, 293] width 492 height 38
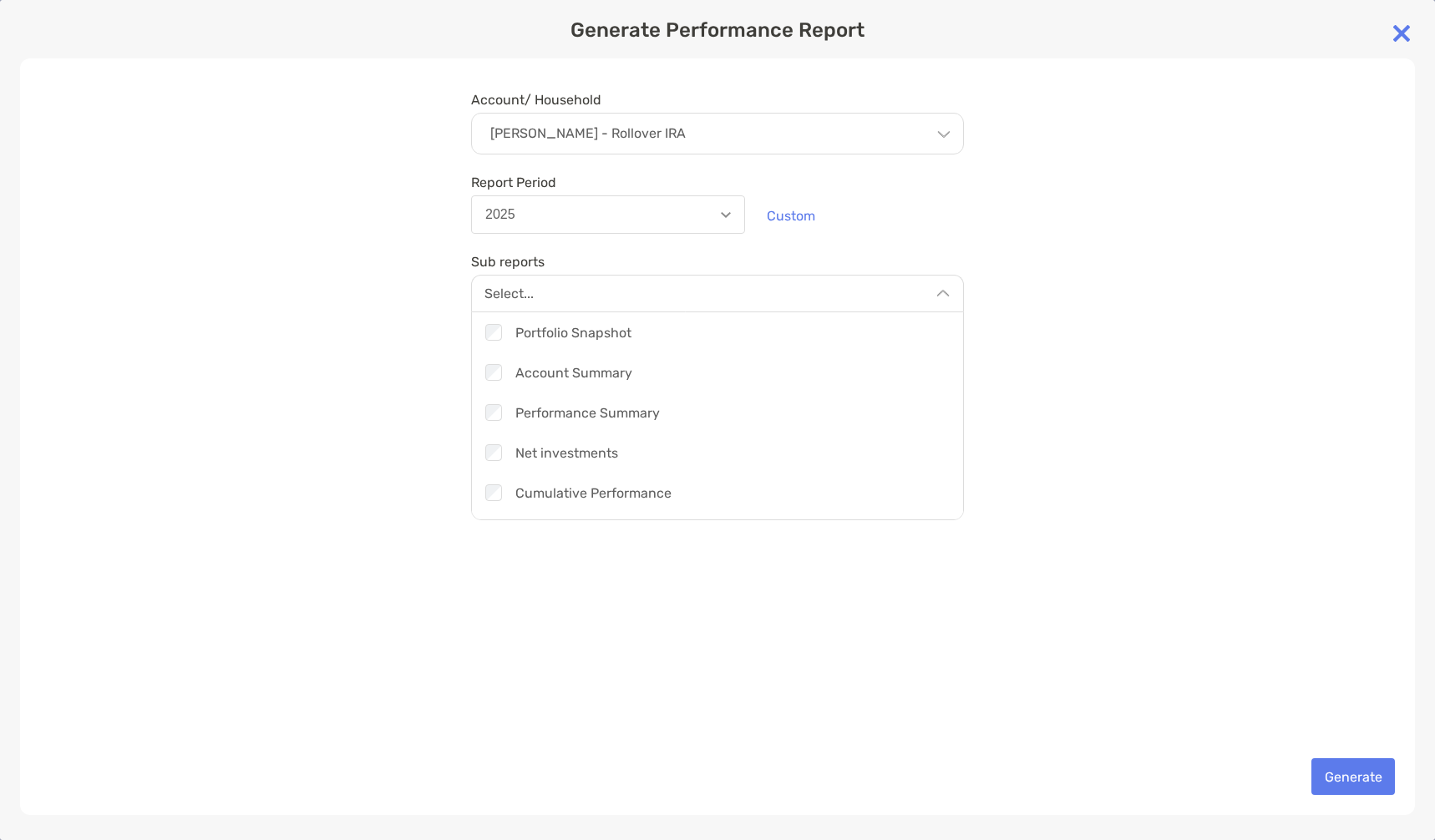
click at [995, 281] on div "Account/ Household [PERSON_NAME] - Rollover IRA Household [PERSON_NAME] Househo…" at bounding box center [718, 436] width 1394 height 756
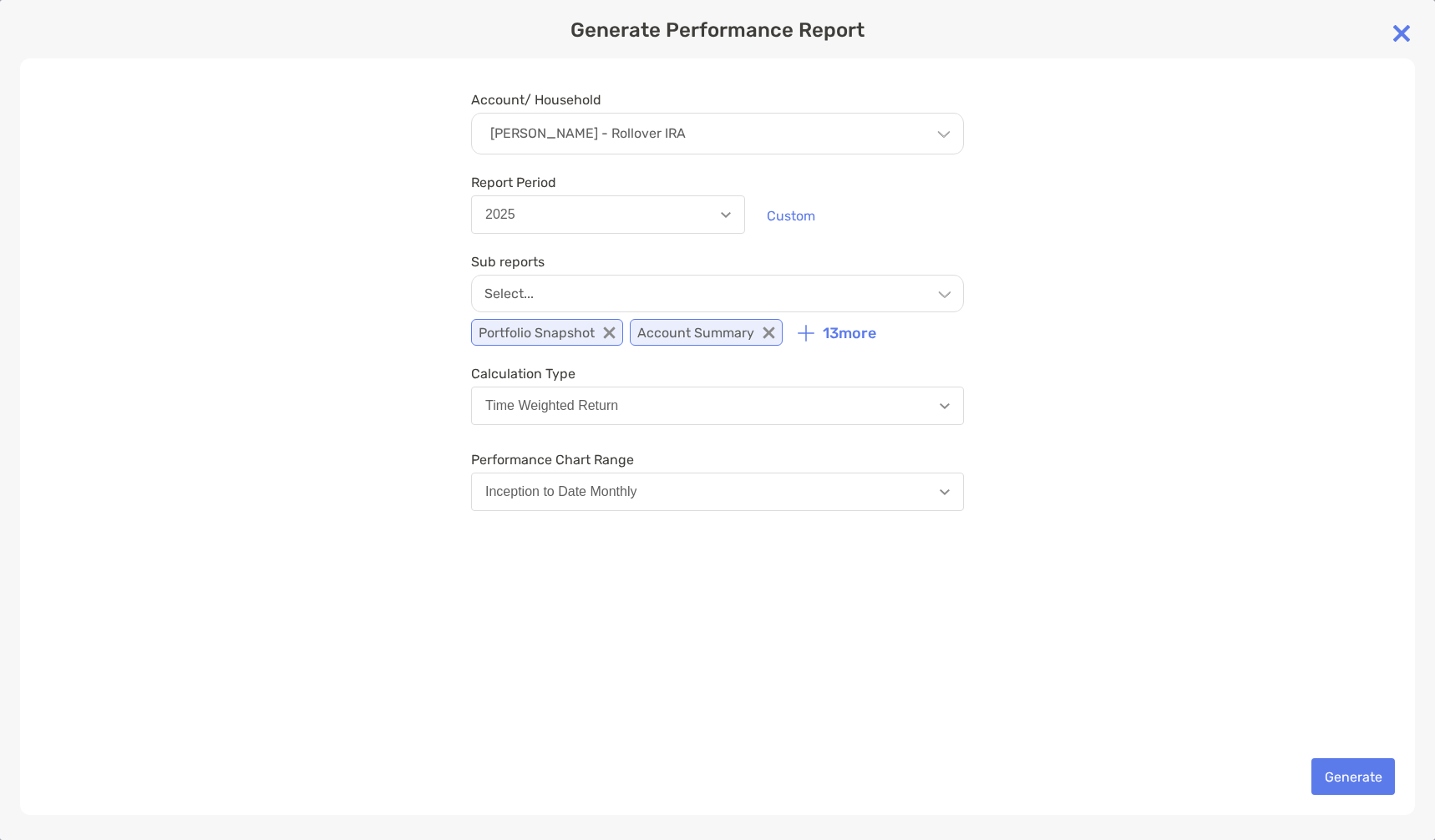
click at [920, 409] on button "Time Weighted Return" at bounding box center [718, 406] width 492 height 39
click at [896, 499] on button "Inception to Date Monthly" at bounding box center [718, 492] width 492 height 39
click at [1028, 526] on div "Account/ Household [PERSON_NAME] - Rollover IRA Household [PERSON_NAME] Househo…" at bounding box center [718, 436] width 1394 height 756
click at [1334, 773] on button "Generate" at bounding box center [1353, 776] width 84 height 37
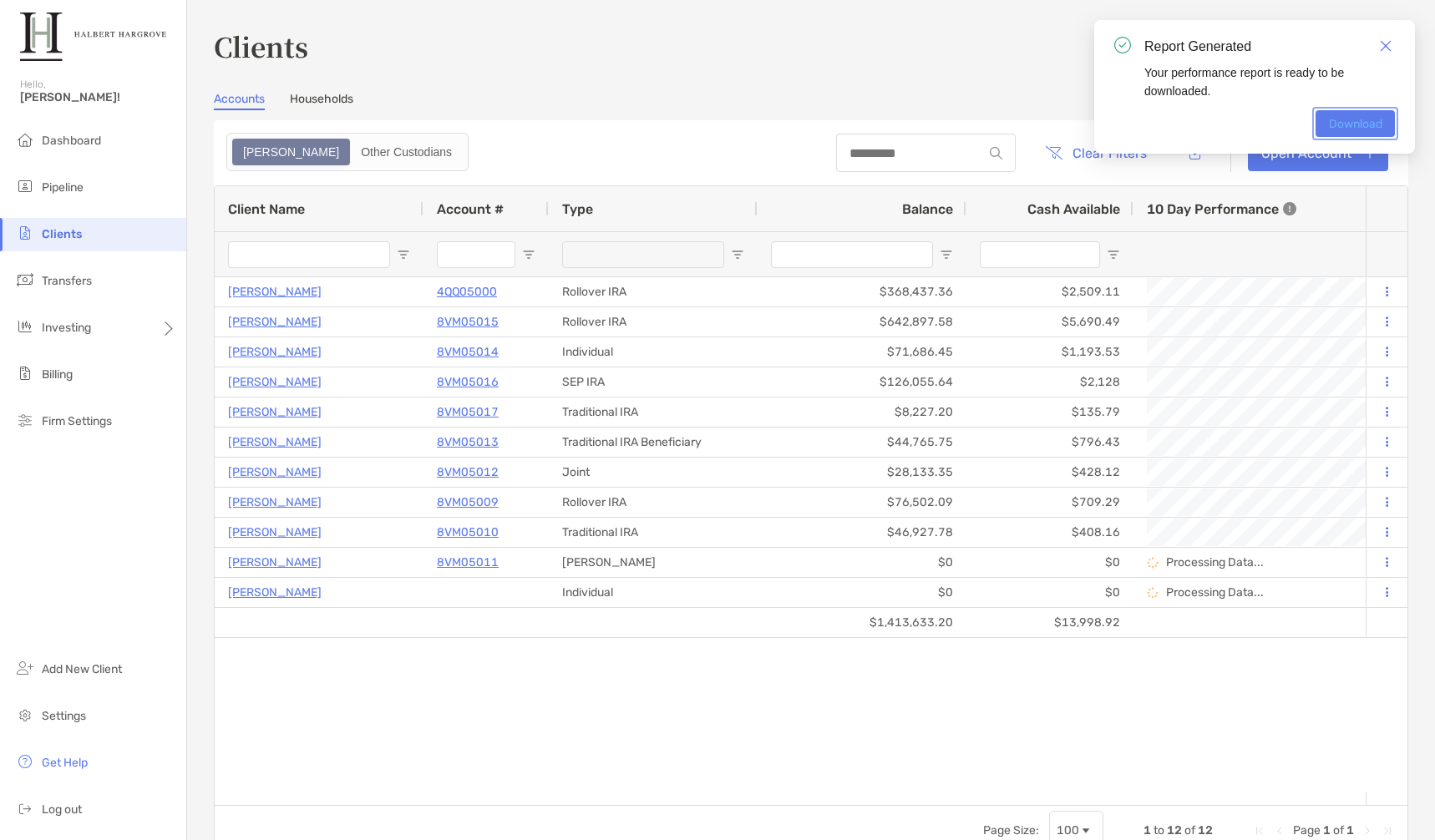
click at [1376, 123] on link "Download" at bounding box center [1355, 124] width 79 height 26
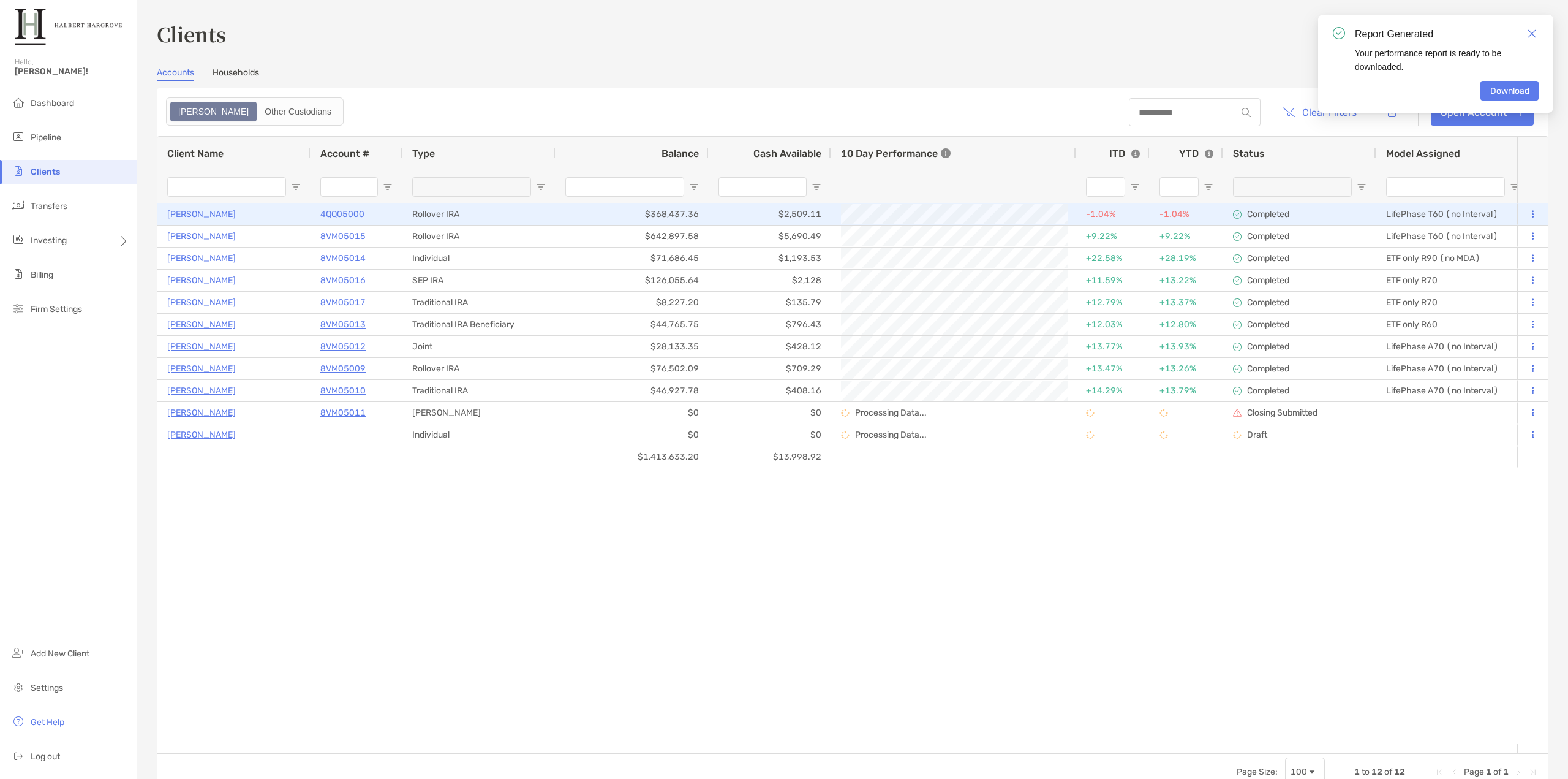
click at [331, 214] on p "4QQ05000" at bounding box center [342, 214] width 44 height 16
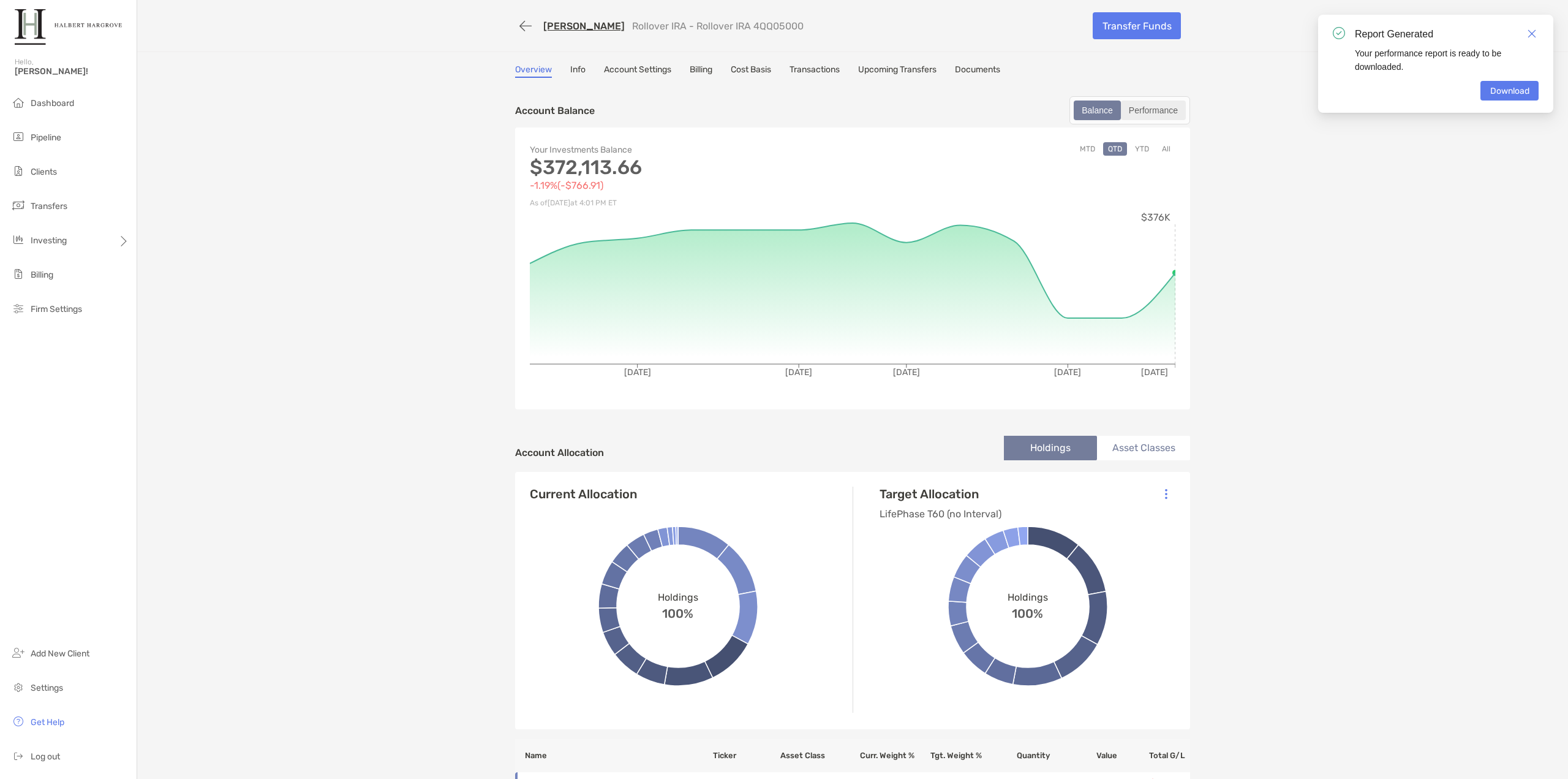
click at [1052, 109] on div "Performance" at bounding box center [1154, 110] width 63 height 17
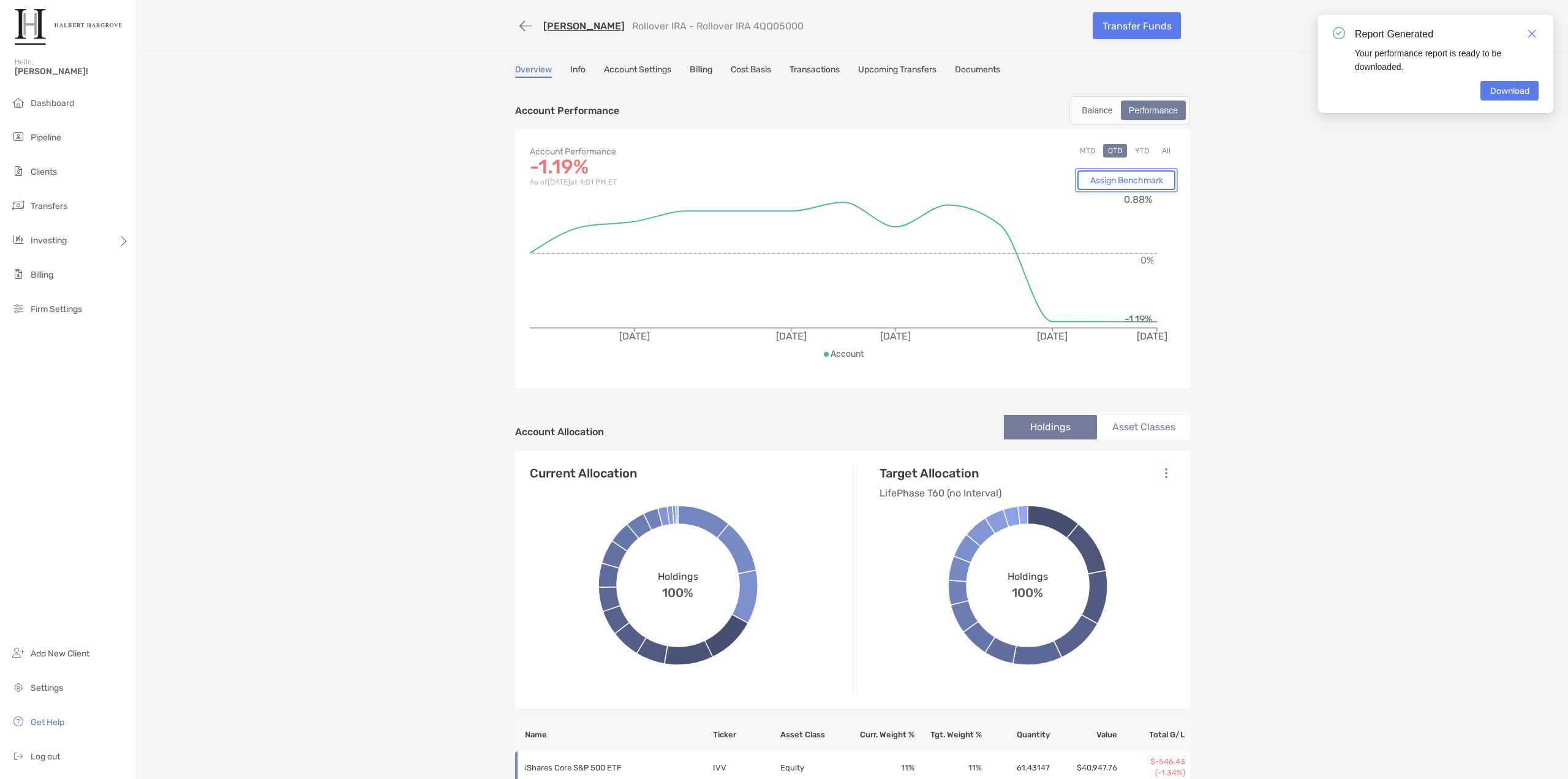
click at [1052, 177] on link "Assign Benchmark" at bounding box center [1126, 180] width 98 height 19
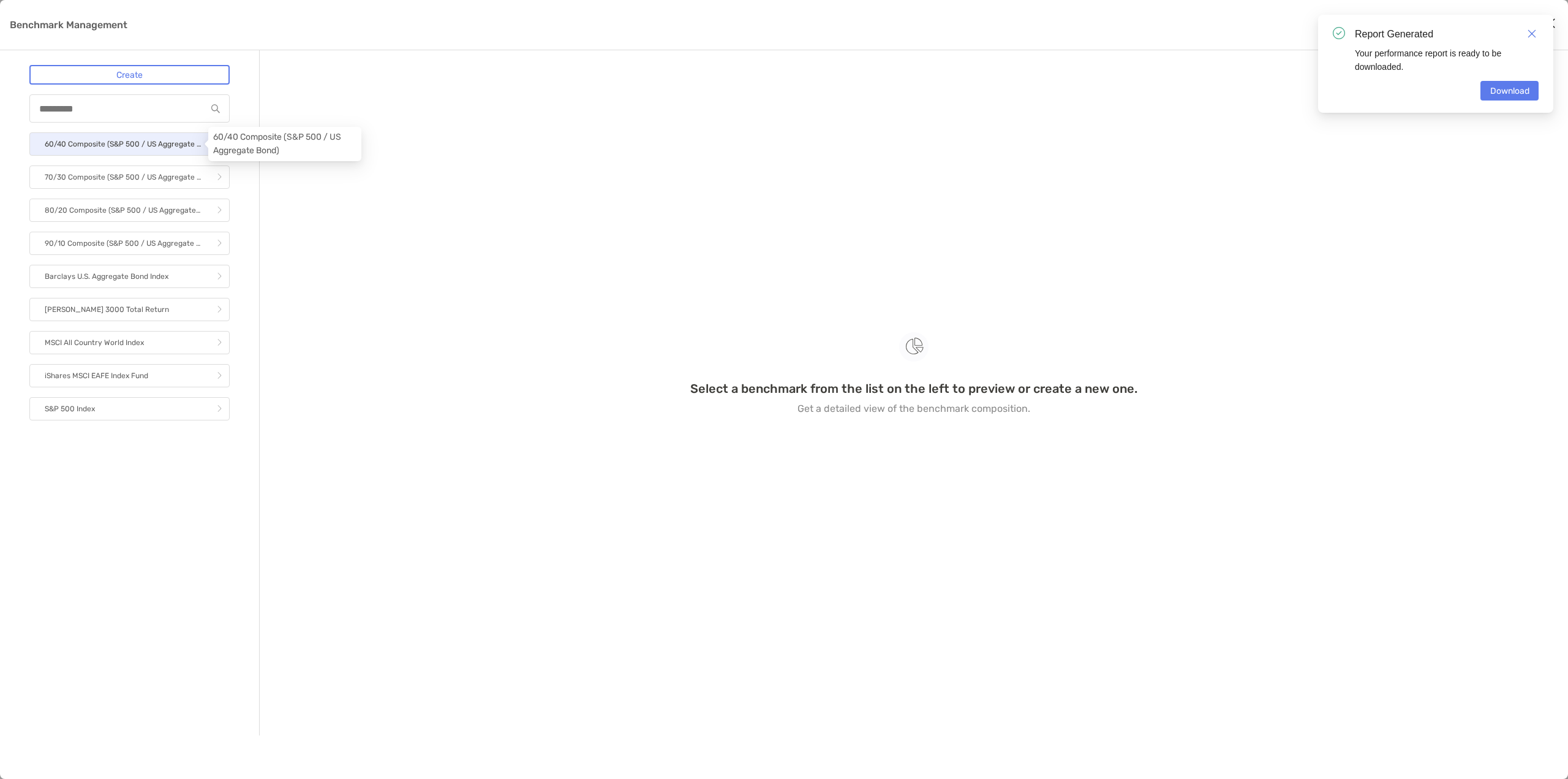
click at [178, 144] on p "60/40 Composite (S&P 500 / US Aggregate Bond)" at bounding box center [122, 144] width 156 height 16
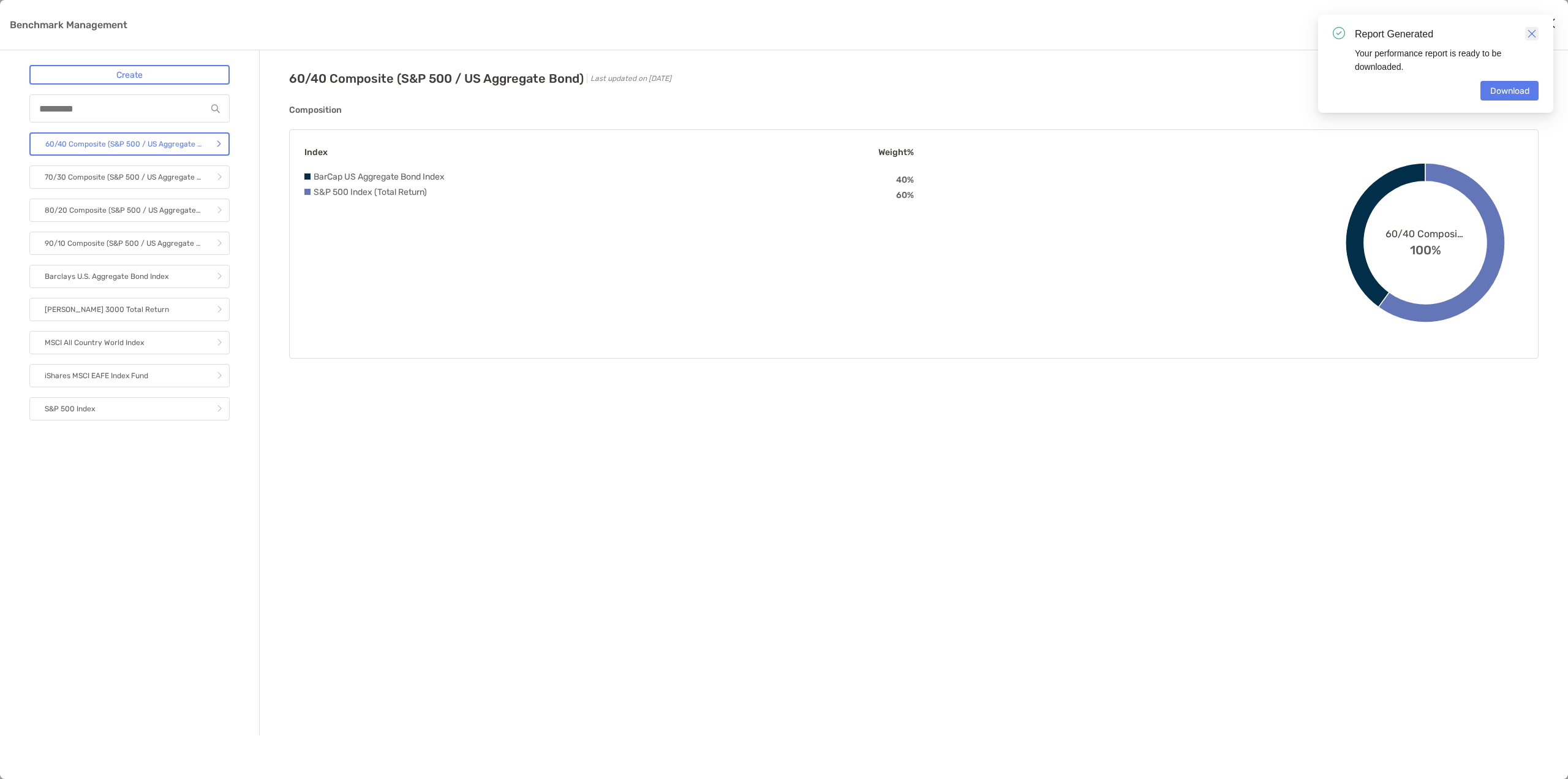
click at [1052, 34] on img "Close" at bounding box center [1532, 33] width 8 height 8
click at [1052, 85] on div "60/40 Composite (S&P 500 / US Aggregate Bond) Last updated on [DATE] Assign" at bounding box center [914, 78] width 1249 height 27
click at [1052, 76] on button "Assign" at bounding box center [1514, 78] width 50 height 27
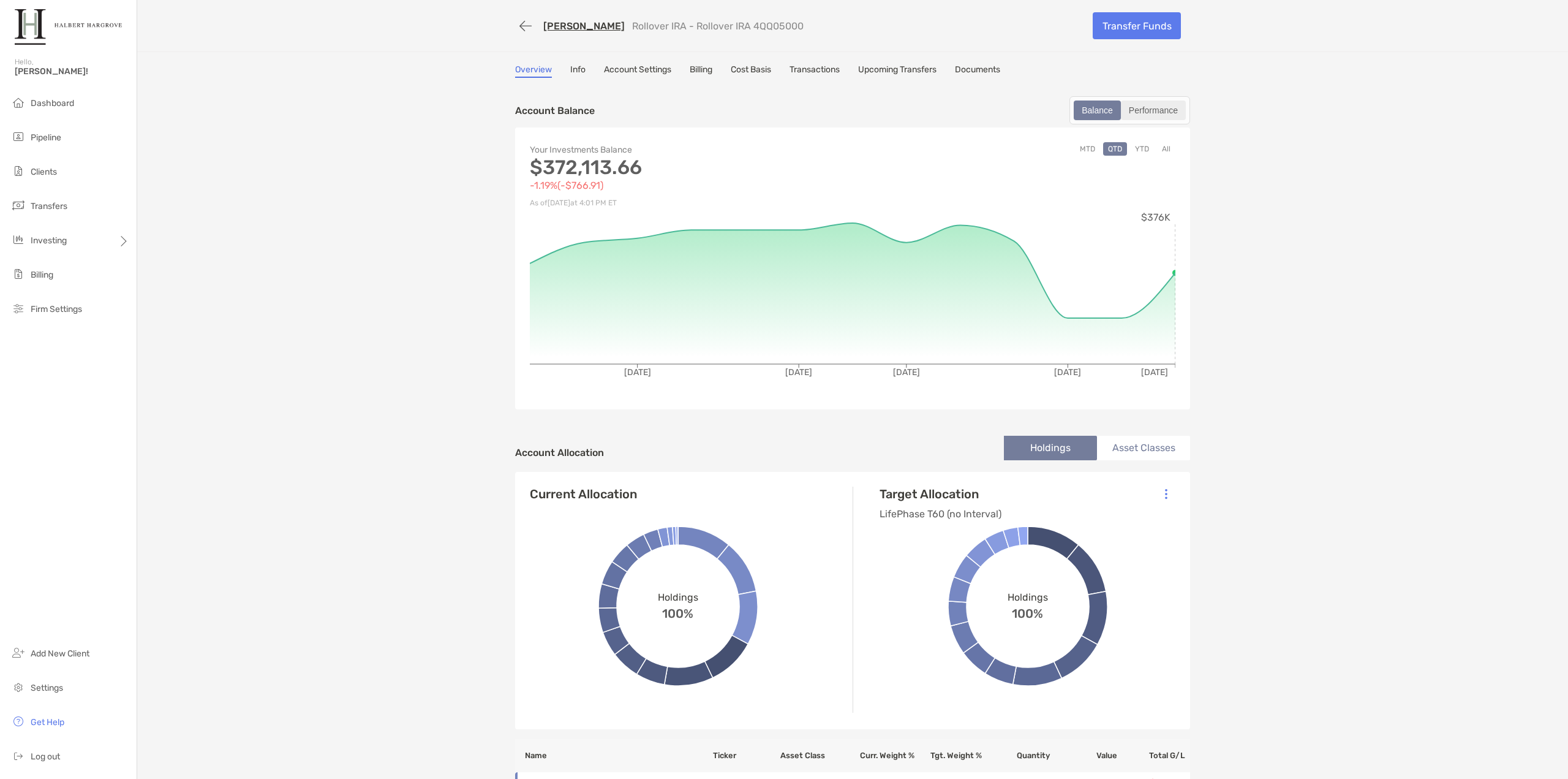
click at [1052, 109] on div "Performance" at bounding box center [1154, 110] width 63 height 17
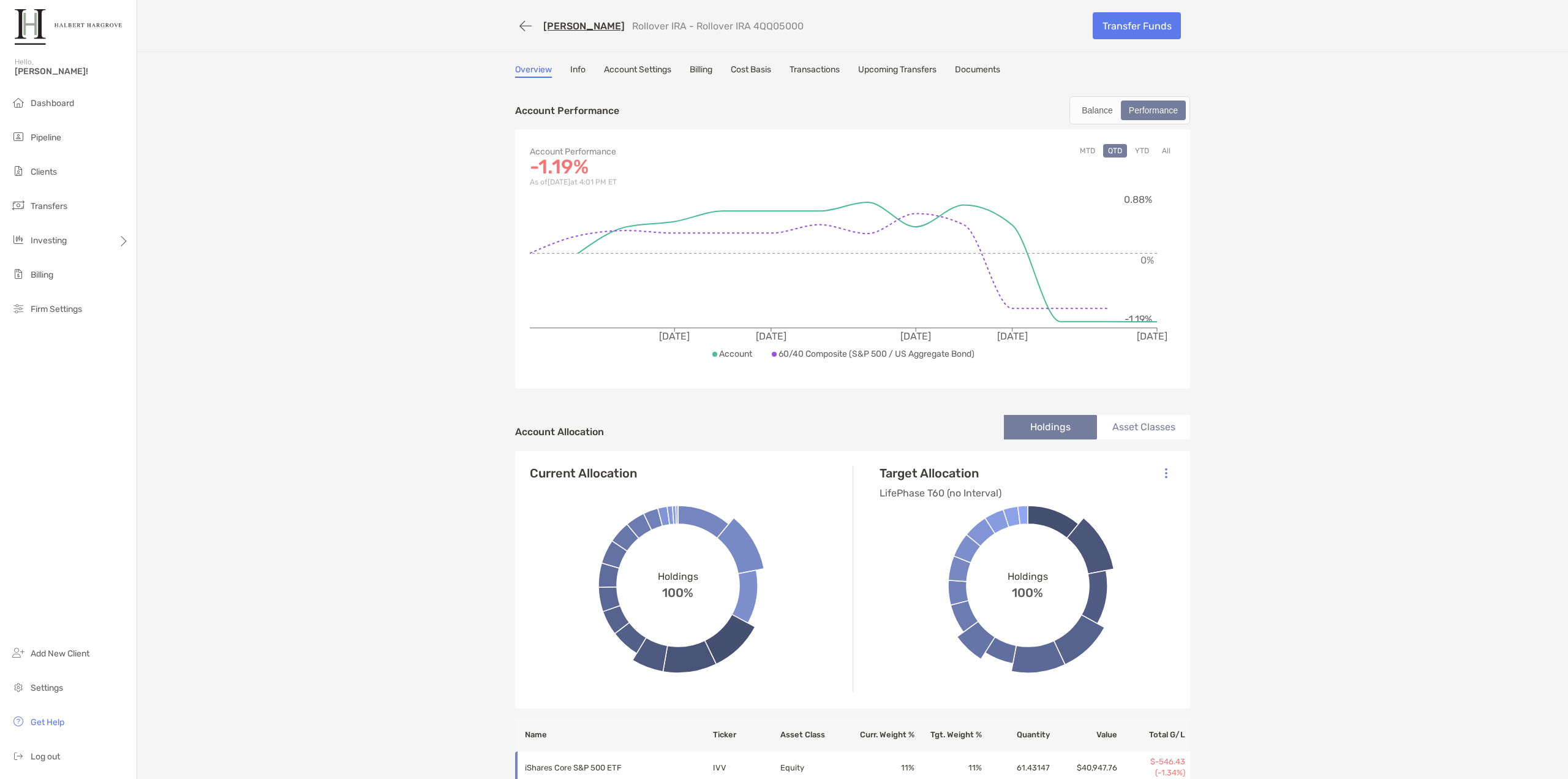
click at [818, 72] on link "Transactions" at bounding box center [815, 71] width 50 height 14
